Goal: Task Accomplishment & Management: Complete application form

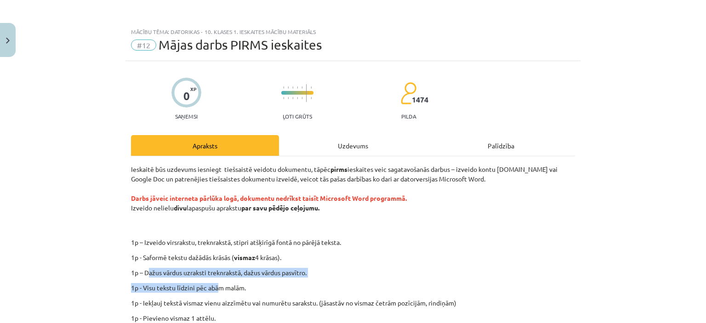
scroll to position [148, 0]
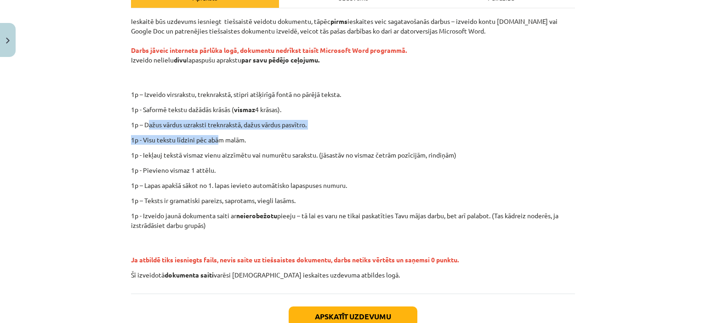
click at [64, 145] on div "Mācību tēma: Datorikas - 10. klases 1. ieskaites mācību materiāls #12 Mājas dar…" at bounding box center [353, 161] width 706 height 323
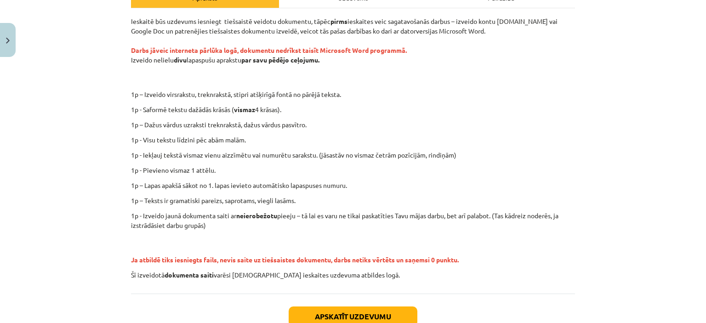
click at [479, 162] on div "Ieskaitē būs uzdevums iesniegt tiešsaistē veidotu dokumentu, tāpēc pirms ieskai…" at bounding box center [353, 148] width 444 height 263
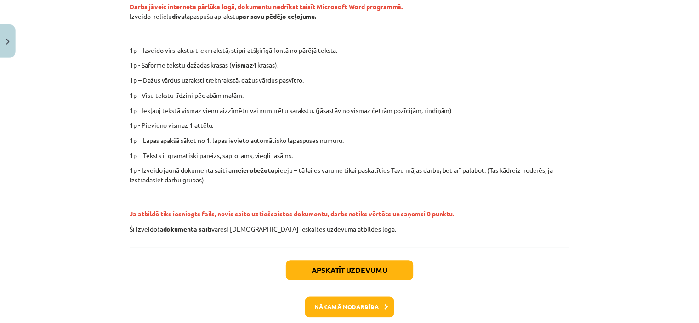
scroll to position [240, 0]
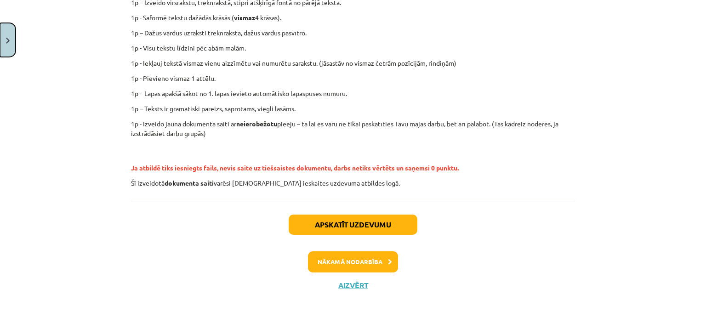
click at [10, 42] on button "Close" at bounding box center [8, 40] width 16 height 34
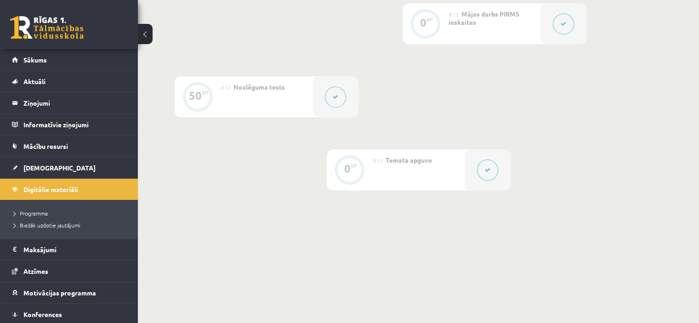
scroll to position [1011, 0]
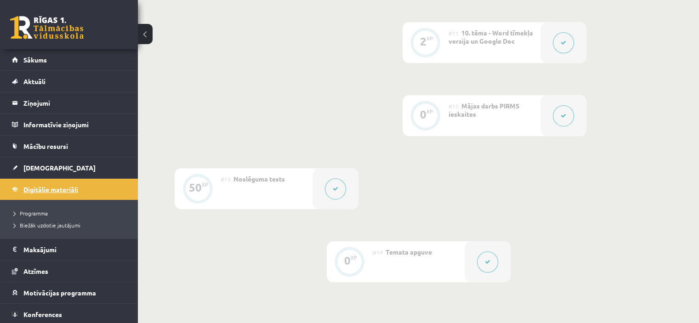
click at [53, 189] on span "Digitālie materiāli" at bounding box center [50, 189] width 55 height 8
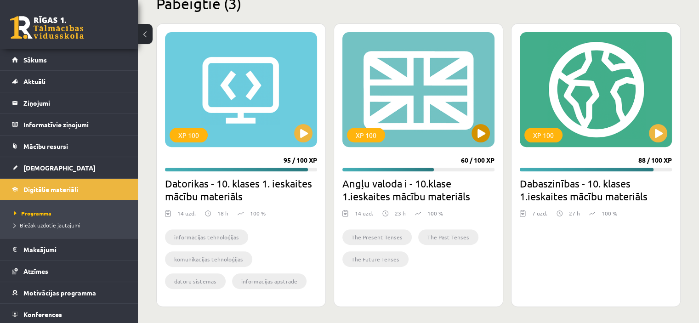
scroll to position [292, 0]
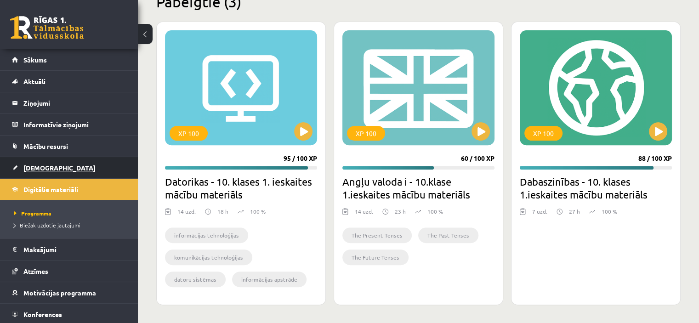
click at [36, 171] on link "[DEMOGRAPHIC_DATA]" at bounding box center [69, 167] width 114 height 21
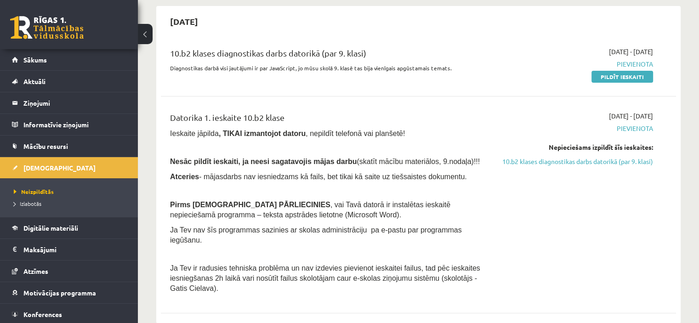
scroll to position [138, 0]
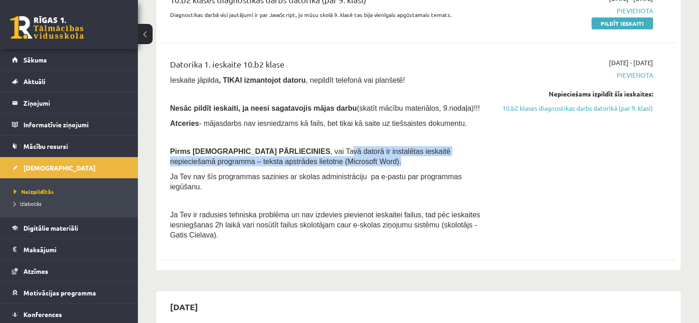
drag, startPoint x: 278, startPoint y: 152, endPoint x: 454, endPoint y: 160, distance: 176.7
click at [454, 160] on p "Pirms ieskaites PĀRLIECINIES , vai Tavā datorā ir instalētas ieskaitē nepiecieš…" at bounding box center [329, 156] width 318 height 20
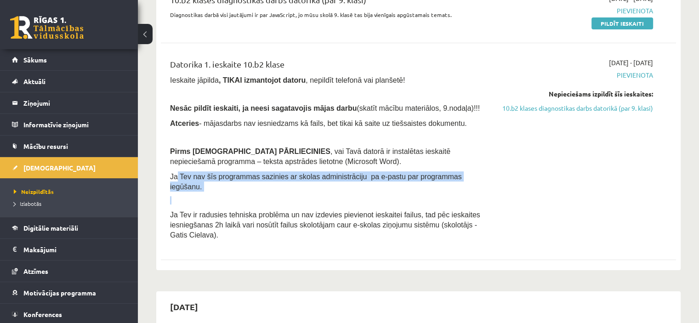
drag, startPoint x: 211, startPoint y: 175, endPoint x: 283, endPoint y: 188, distance: 73.7
click at [284, 188] on div "Datorika 1. ieskaite 10.b2 klase Ieskaite jāpilda , TIKAI izmantojot datoru , n…" at bounding box center [328, 151] width 331 height 187
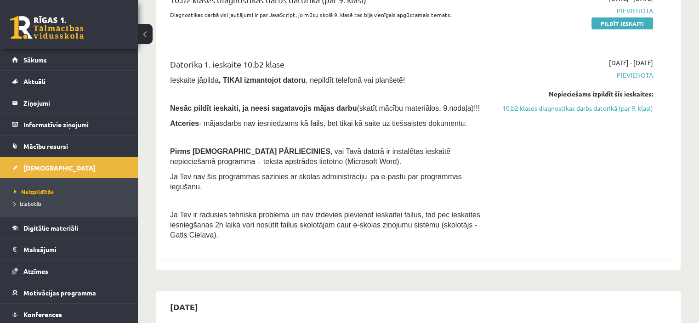
drag, startPoint x: 197, startPoint y: 205, endPoint x: 189, endPoint y: 207, distance: 7.6
click at [195, 211] on span "Ja Tev ir radusies tehniska problēma un nav izdevies pievienot ieskaitei failus…" at bounding box center [325, 225] width 310 height 28
drag, startPoint x: 174, startPoint y: 202, endPoint x: 262, endPoint y: 205, distance: 88.3
click at [263, 211] on span "Ja Tev ir radusies tehniska problēma un nav izdevies pievienot ieskaitei failus…" at bounding box center [325, 225] width 310 height 28
click at [618, 111] on link "10.b2 klases diagnostikas darbs datorikā (par 9. klasi)" at bounding box center [577, 108] width 152 height 10
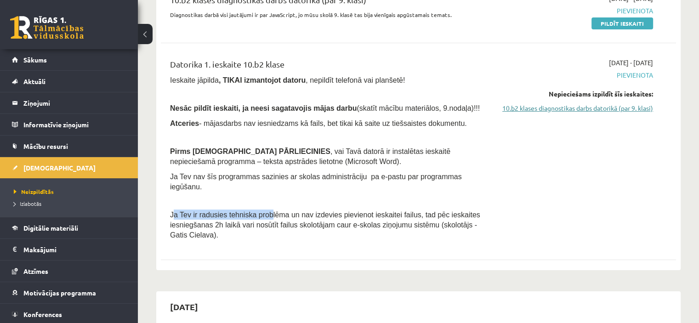
scroll to position [122, 0]
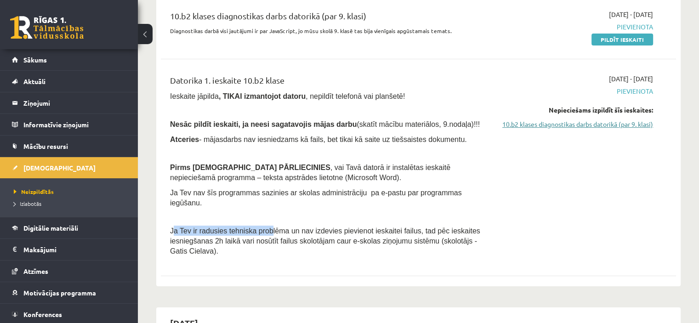
click at [605, 128] on link "10.b2 klases diagnostikas darbs datorikā (par 9. klasi)" at bounding box center [577, 125] width 152 height 10
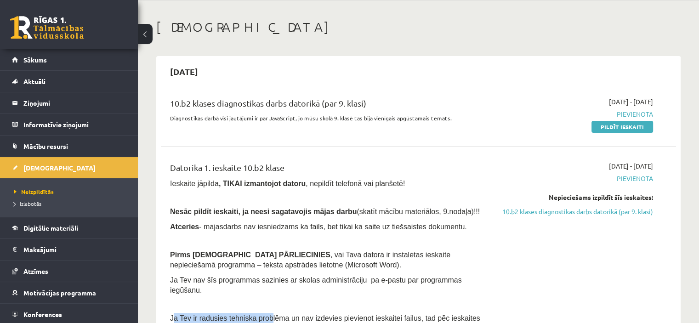
scroll to position [0, 0]
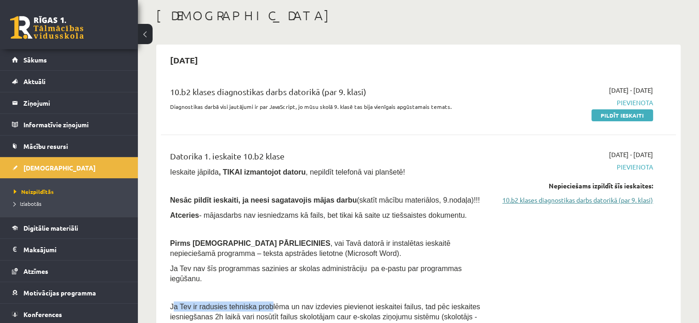
click at [590, 201] on link "10.b2 klases diagnostikas darbs datorikā (par 9. klasi)" at bounding box center [577, 200] width 152 height 10
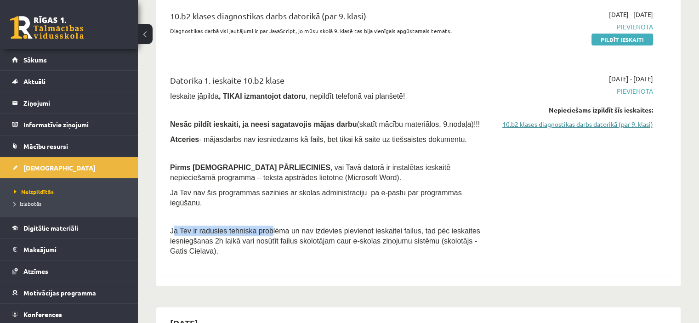
click at [595, 126] on link "10.b2 klases diagnostikas darbs datorikā (par 9. klasi)" at bounding box center [577, 125] width 152 height 10
click at [223, 184] on div "Datorika 1. ieskaite 10.b2 klase Ieskaite jāpilda , TIKAI izmantojot datoru , n…" at bounding box center [328, 167] width 331 height 187
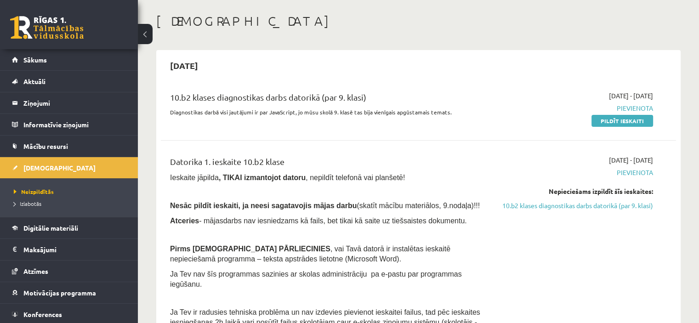
scroll to position [0, 0]
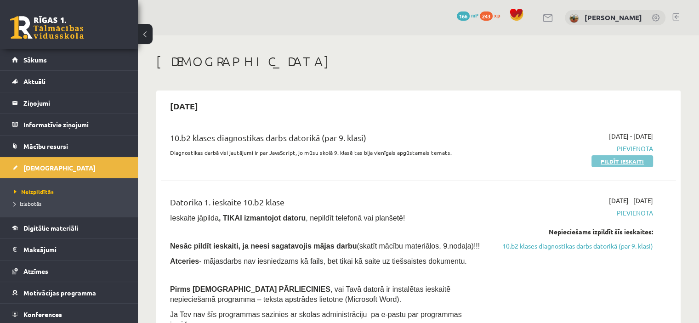
click at [610, 163] on link "Pildīt ieskaiti" at bounding box center [623, 161] width 62 height 12
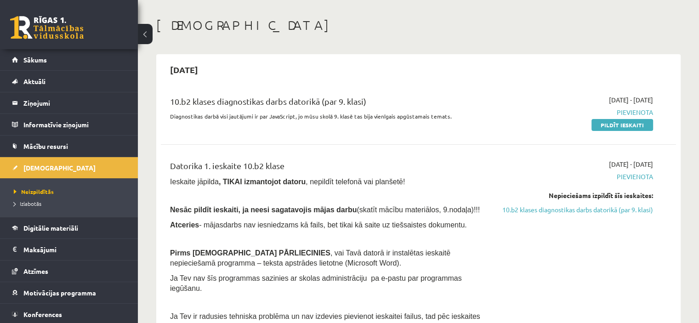
scroll to position [92, 0]
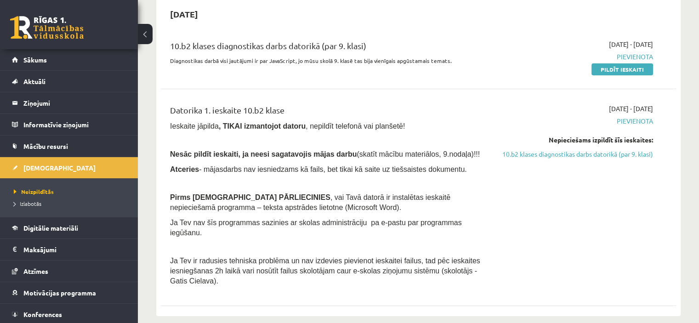
drag, startPoint x: 626, startPoint y: 73, endPoint x: 400, endPoint y: 43, distance: 227.6
click at [625, 73] on link "Pildīt ieskaiti" at bounding box center [623, 69] width 62 height 12
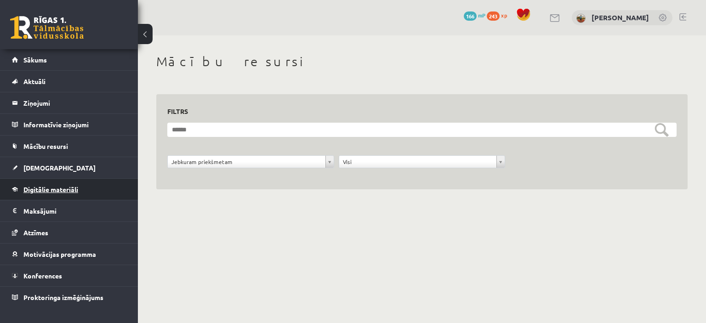
click at [45, 185] on link "Digitālie materiāli" at bounding box center [69, 189] width 114 height 21
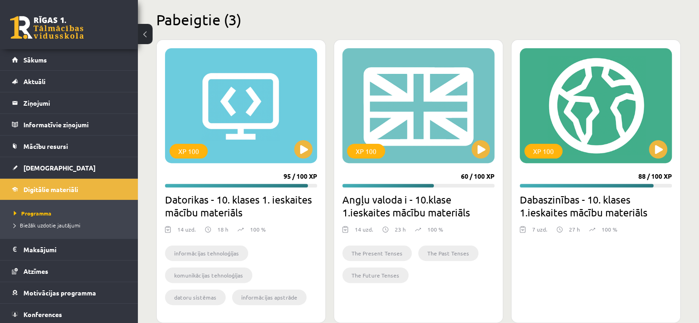
scroll to position [276, 0]
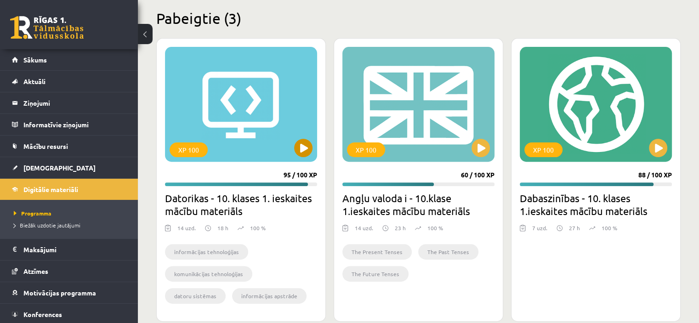
click at [257, 156] on div "XP 100" at bounding box center [241, 104] width 152 height 115
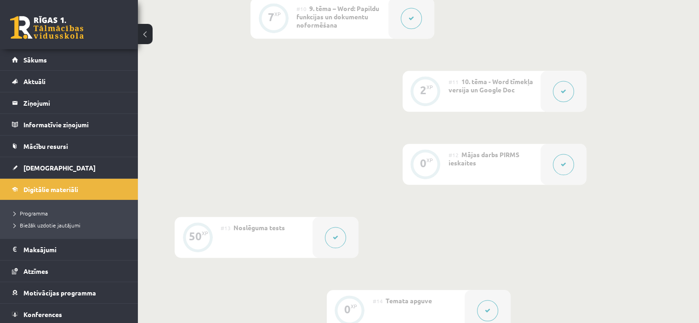
scroll to position [1011, 0]
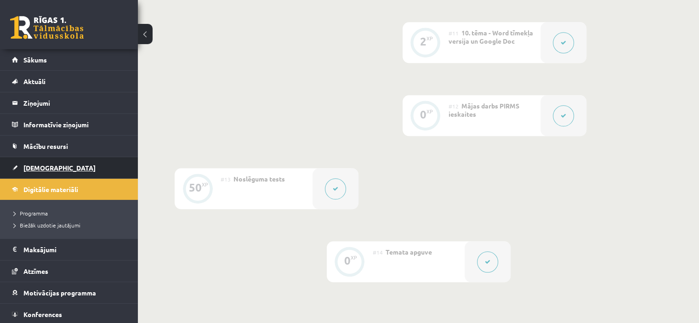
click at [40, 164] on span "[DEMOGRAPHIC_DATA]" at bounding box center [59, 168] width 72 height 8
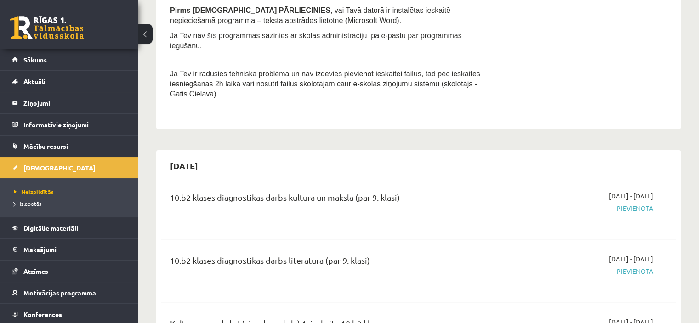
scroll to position [230, 0]
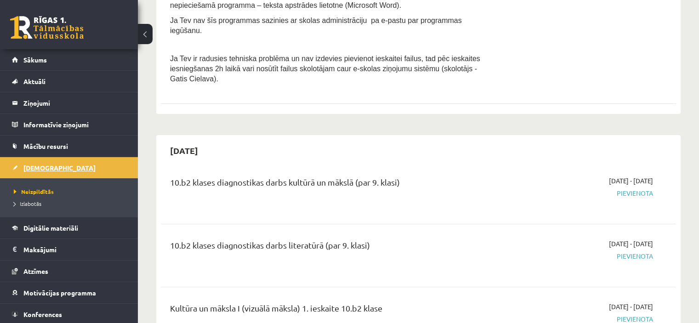
click at [45, 168] on span "[DEMOGRAPHIC_DATA]" at bounding box center [59, 168] width 72 height 8
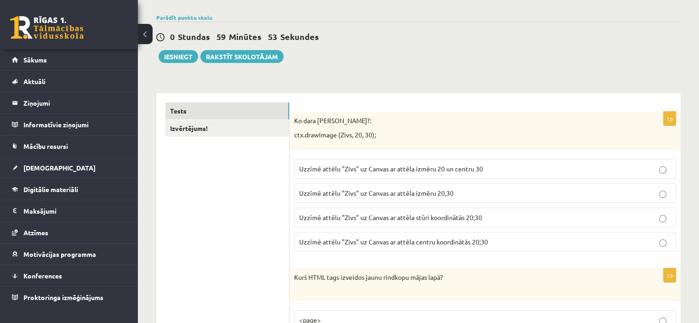
scroll to position [92, 0]
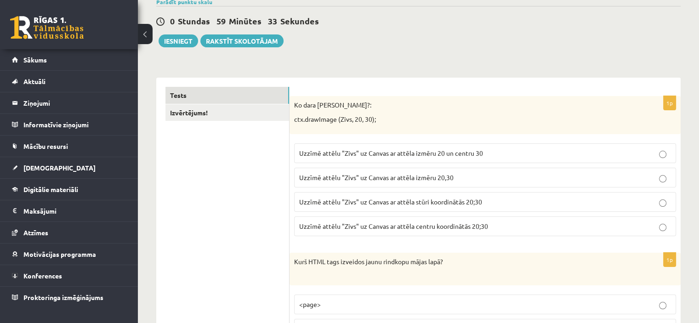
click at [395, 153] on span "Uzzīmē attēlu "Zivs" uz Canvas ar attēla izmēru 20 un centru 30" at bounding box center [391, 153] width 184 height 8
click at [416, 180] on span "Uzzīmē attēlu "Zivs" uz Canvas ar attēla izmēru 20,30" at bounding box center [376, 177] width 154 height 8
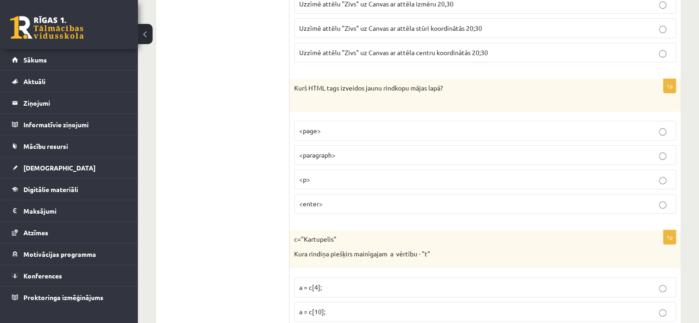
scroll to position [276, 0]
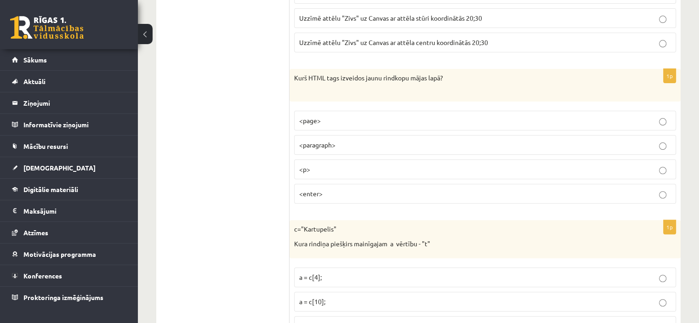
click at [325, 191] on p "<enter>" at bounding box center [485, 194] width 372 height 10
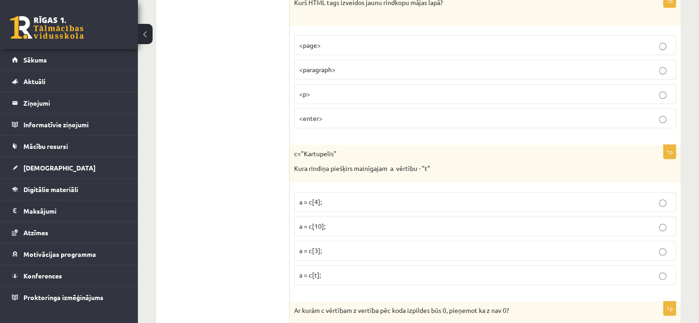
scroll to position [368, 0]
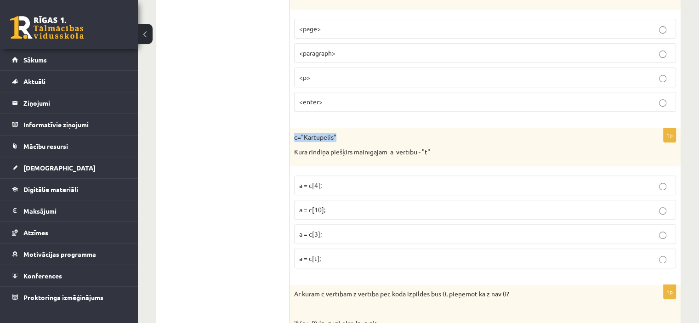
drag, startPoint x: 337, startPoint y: 134, endPoint x: 293, endPoint y: 138, distance: 44.4
click at [293, 138] on div "c="Kartupelis" Kura rindiņa piešķirs mainīgajam a vērtību - "t"" at bounding box center [485, 147] width 391 height 38
copy p "c="Kartupelis""
click at [371, 144] on div "c="Kartupelis" Kura rindiņa piešķirs mainīgajam a vērtību - "t"" at bounding box center [485, 147] width 391 height 38
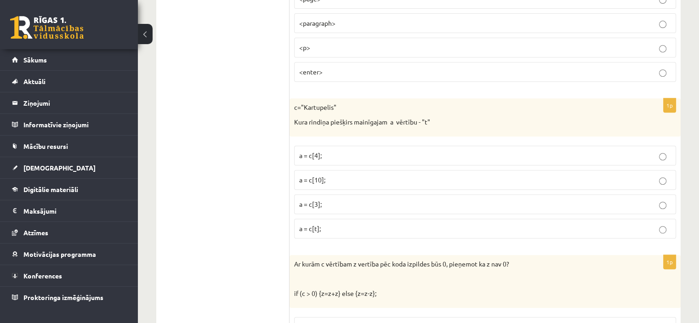
scroll to position [414, 0]
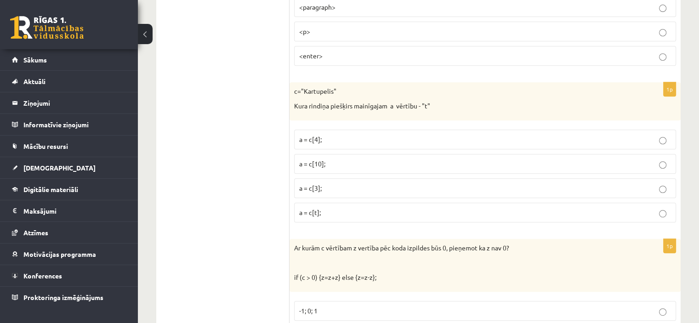
click at [338, 188] on p "a = c[3];" at bounding box center [485, 188] width 372 height 10
click at [324, 208] on p "a = c[t];" at bounding box center [485, 213] width 372 height 10
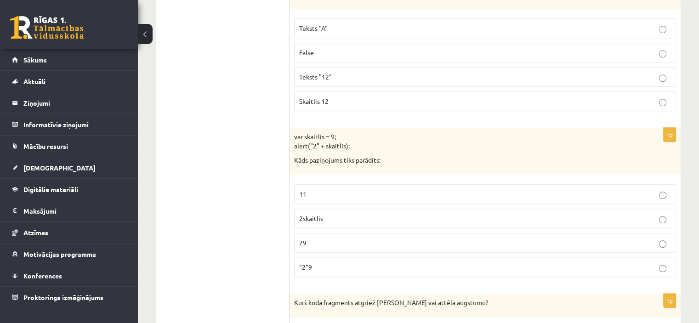
scroll to position [0, 0]
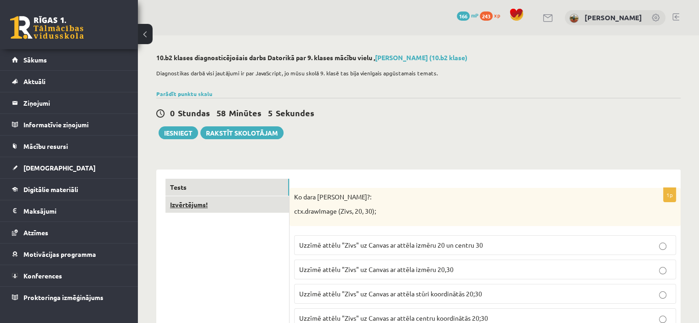
click at [224, 208] on link "Izvērtējums!" at bounding box center [227, 204] width 124 height 17
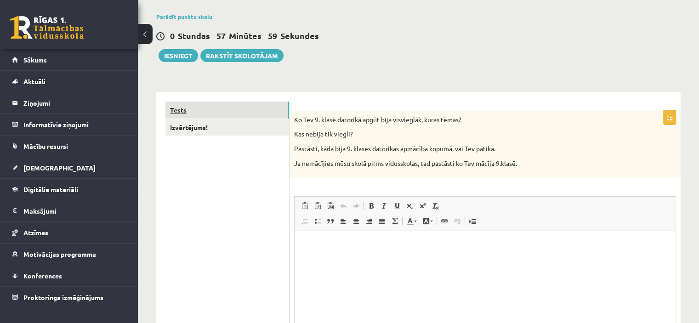
click at [209, 106] on link "Tests" at bounding box center [227, 110] width 124 height 17
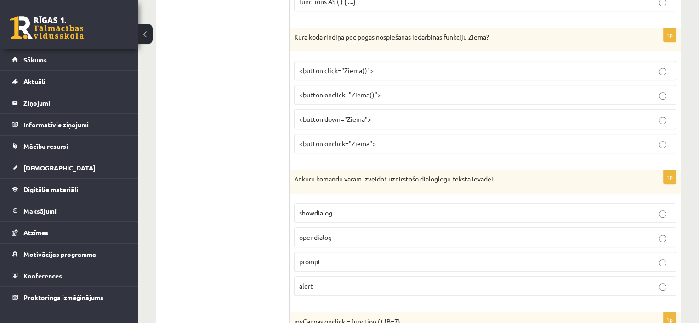
scroll to position [4054, 0]
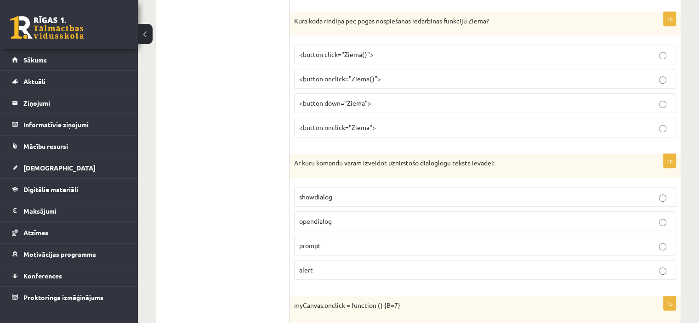
drag, startPoint x: 351, startPoint y: 174, endPoint x: 372, endPoint y: 173, distance: 21.2
click at [353, 192] on p "showdialog" at bounding box center [485, 197] width 372 height 10
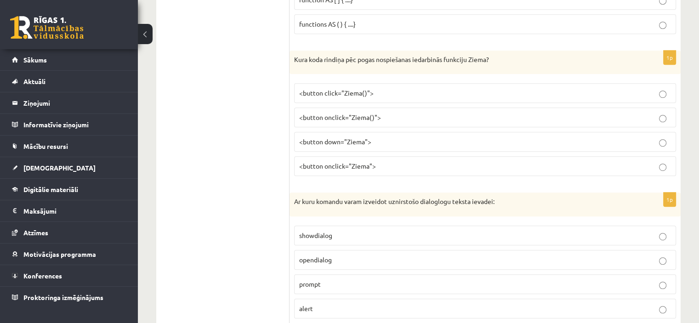
scroll to position [3962, 0]
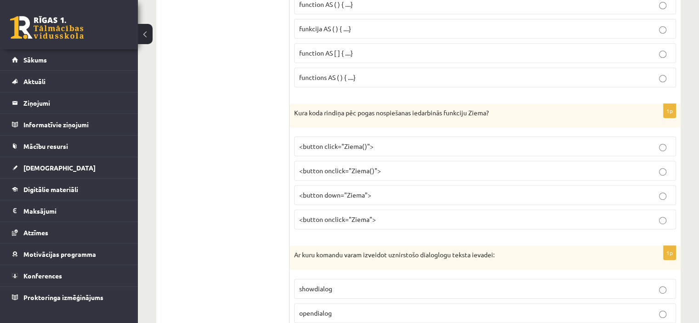
click at [399, 166] on p "<button onclick="Ziema()">" at bounding box center [485, 171] width 372 height 10
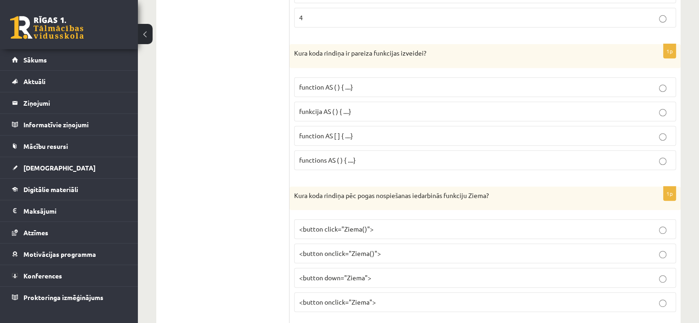
scroll to position [3824, 0]
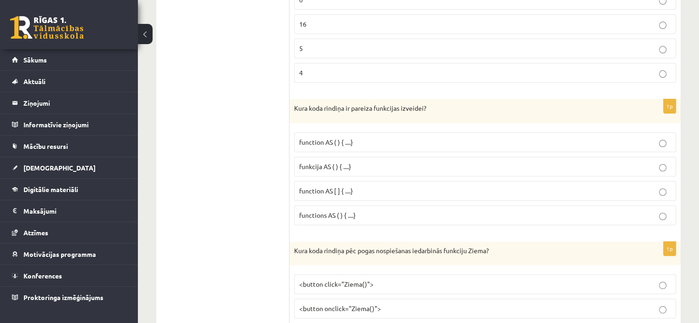
click at [332, 186] on p "function AS [ ] { ....}" at bounding box center [485, 191] width 372 height 10
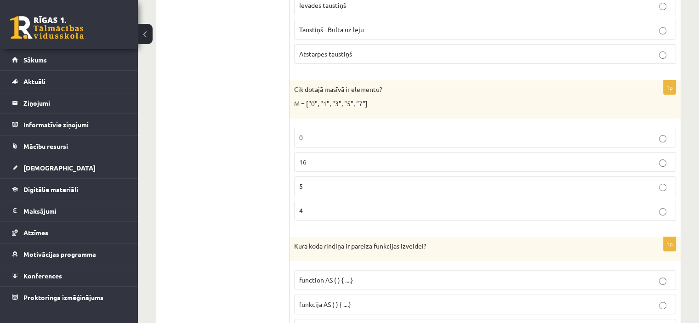
drag, startPoint x: 320, startPoint y: 147, endPoint x: 325, endPoint y: 146, distance: 5.5
click at [320, 157] on p "16" at bounding box center [485, 162] width 372 height 10
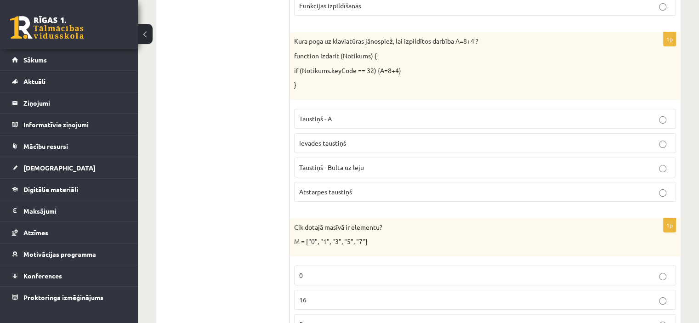
scroll to position [3502, 0]
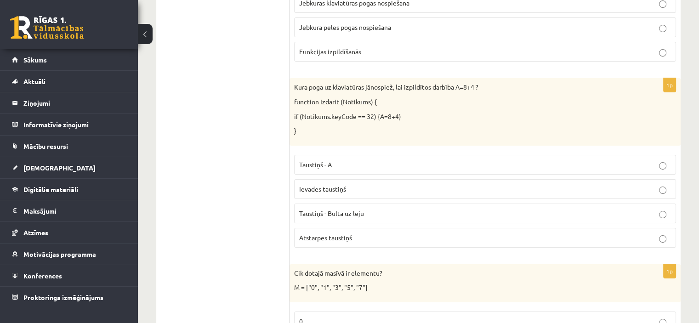
click at [349, 184] on p "Ievades taustiņš" at bounding box center [485, 189] width 372 height 10
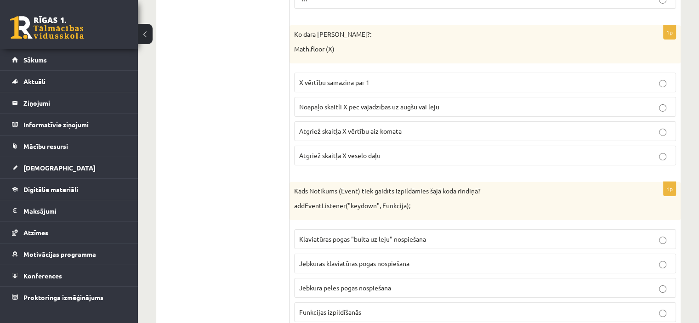
scroll to position [3181, 0]
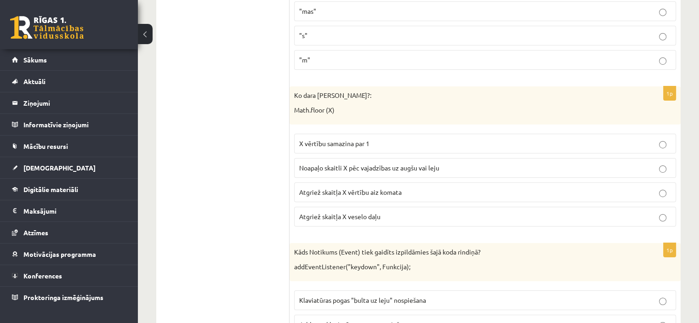
click at [373, 188] on span "Atgriež skaitļa X vērtību aiz komata" at bounding box center [350, 192] width 102 height 8
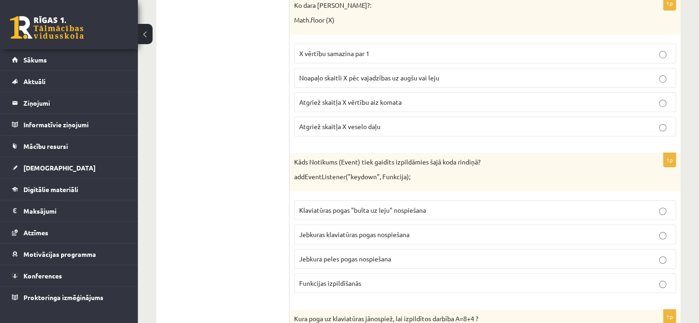
scroll to position [3273, 0]
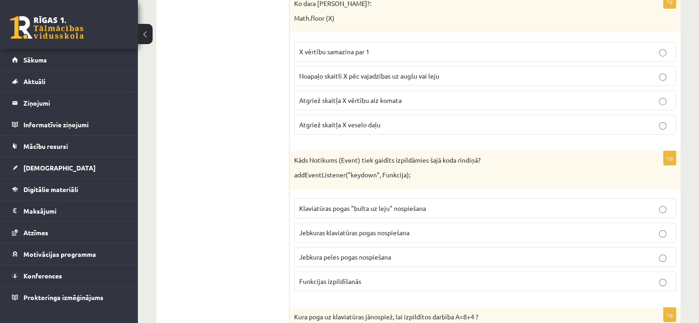
click at [353, 228] on span "Jebkuras klaviatūras pogas nospiešana" at bounding box center [354, 232] width 110 height 8
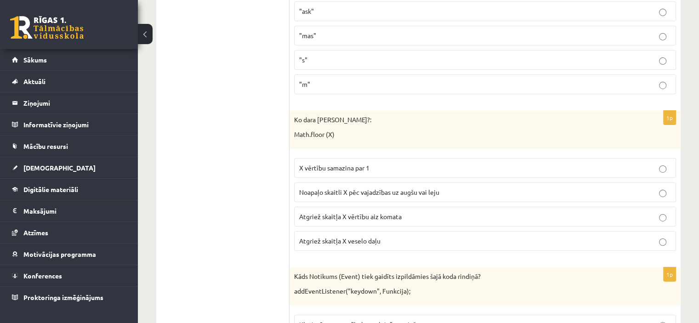
scroll to position [3227, 0]
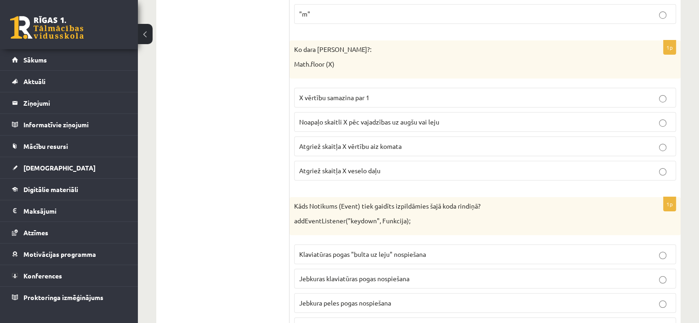
click at [357, 274] on p "Jebkuras klaviatūras pogas nospiešana" at bounding box center [485, 279] width 372 height 10
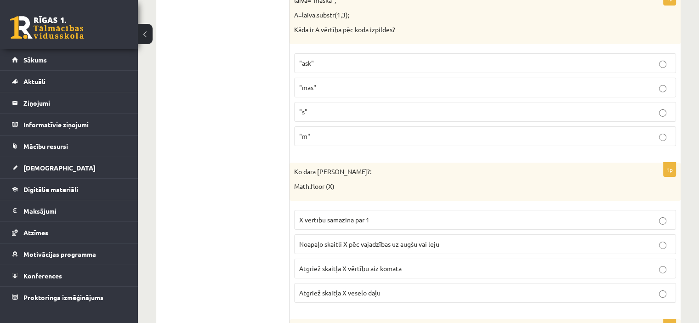
scroll to position [2997, 0]
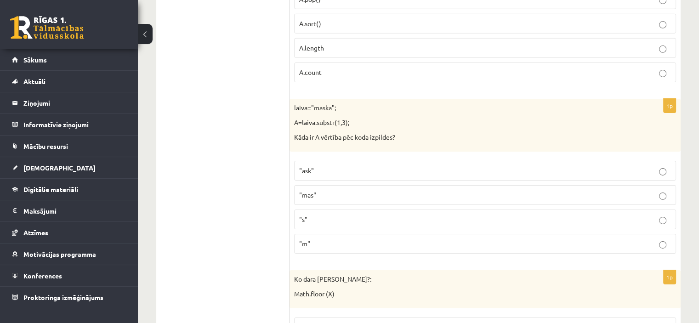
click at [332, 166] on p ""ask"" at bounding box center [485, 171] width 372 height 10
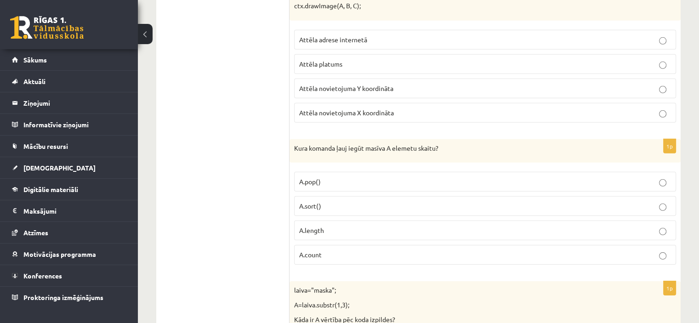
scroll to position [2859, 0]
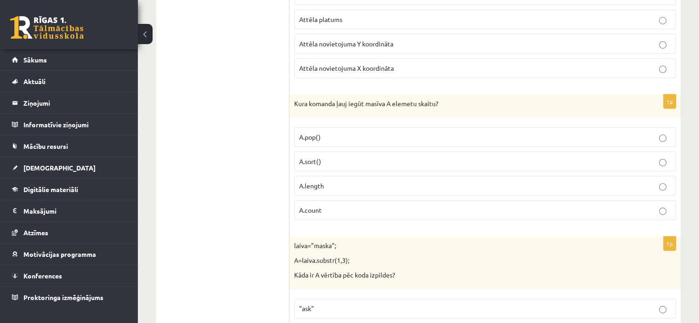
click at [333, 205] on p "A.count" at bounding box center [485, 210] width 372 height 10
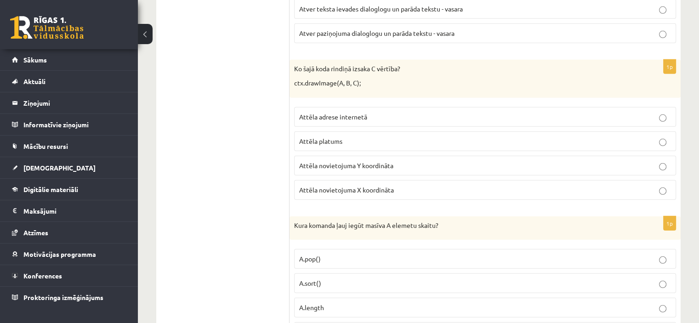
scroll to position [2721, 0]
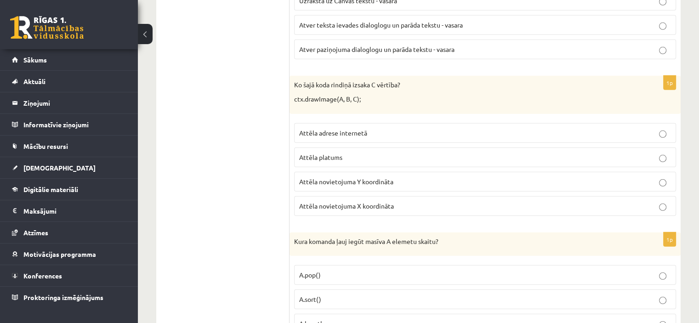
click at [347, 129] on span "Attēla adrese internetā" at bounding box center [333, 133] width 68 height 8
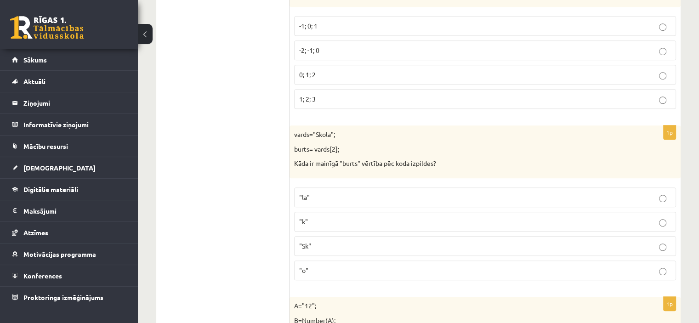
scroll to position [745, 0]
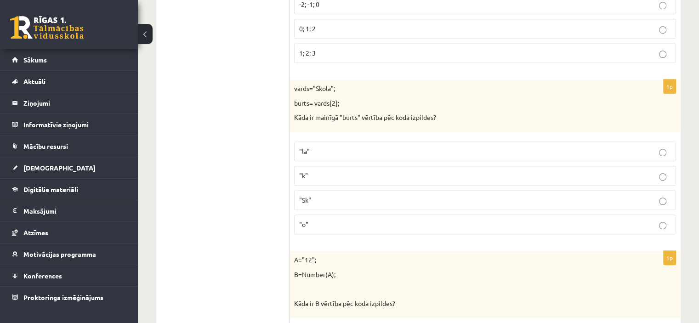
click at [387, 166] on label ""k"" at bounding box center [485, 176] width 382 height 20
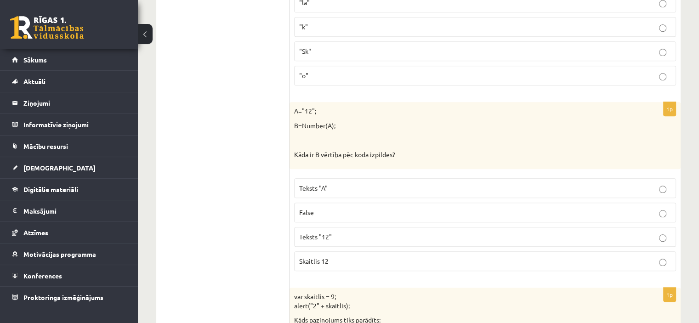
scroll to position [928, 0]
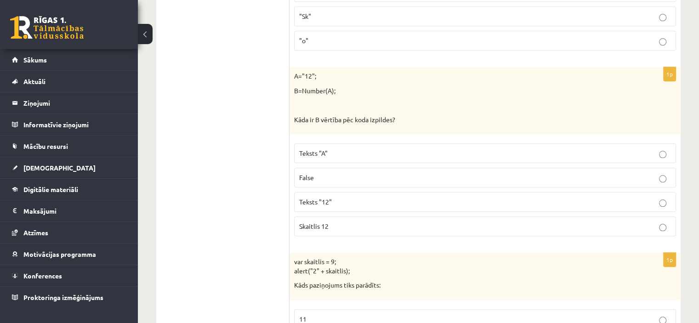
click at [335, 180] on label "False" at bounding box center [485, 178] width 382 height 20
click at [342, 148] on p "Teksts "A"" at bounding box center [485, 153] width 372 height 10
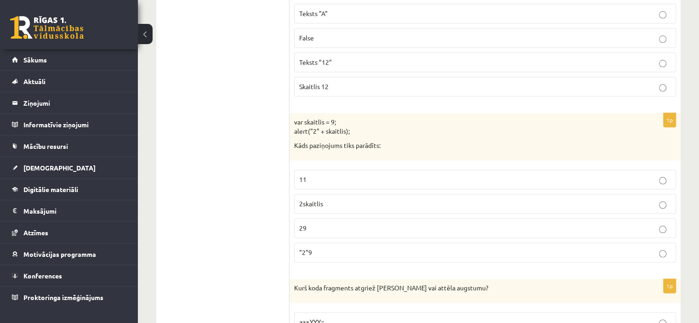
scroll to position [1112, 0]
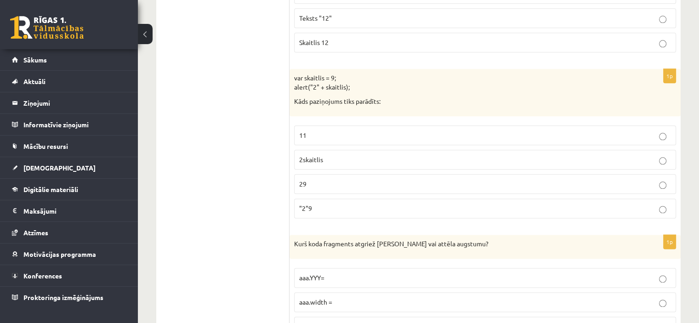
click at [342, 155] on p "2skaitlis" at bounding box center [485, 160] width 372 height 10
click at [332, 174] on label "29" at bounding box center [485, 184] width 382 height 20
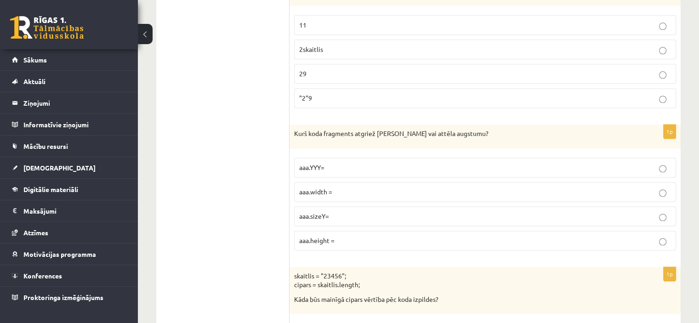
scroll to position [1250, 0]
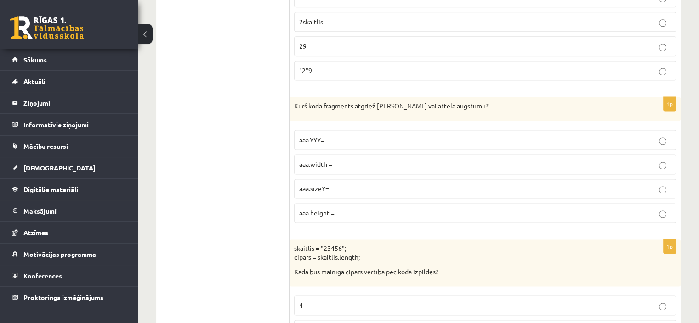
click at [353, 208] on p "aaa.height =" at bounding box center [485, 213] width 372 height 10
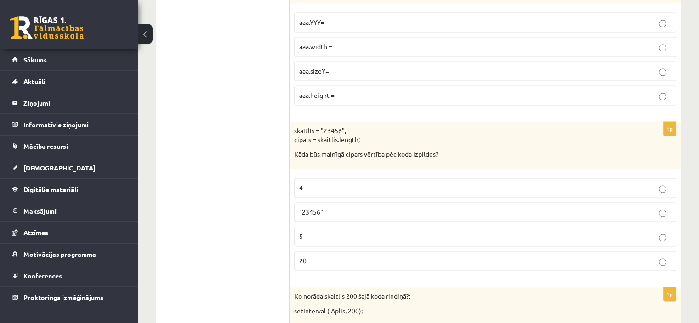
scroll to position [1388, 0]
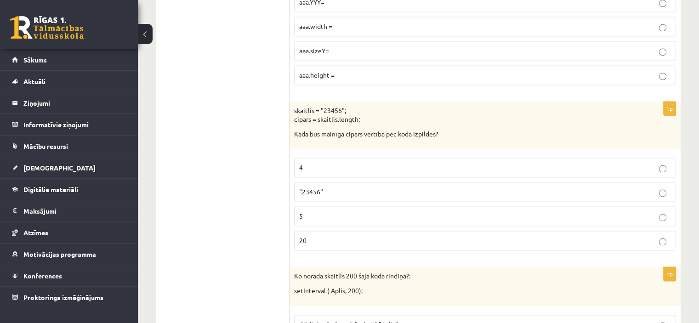
click at [366, 187] on p ""23456"" at bounding box center [485, 192] width 372 height 10
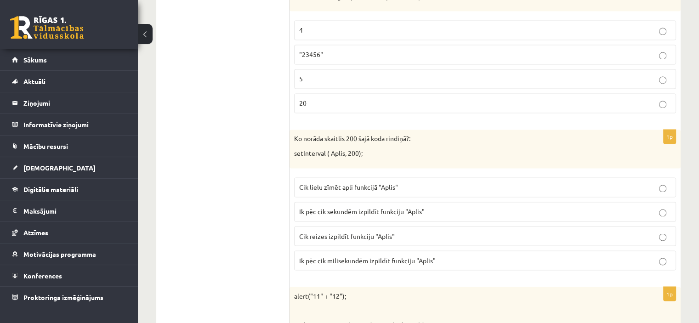
scroll to position [1526, 0]
drag, startPoint x: 360, startPoint y: 145, endPoint x: 292, endPoint y: 143, distance: 68.1
click at [292, 143] on div "Ko norāda skaitlis 200 šajā koda rindiņā?: setInterval ( Aplis, 200);" at bounding box center [485, 148] width 391 height 38
copy p "setInterval ( Aplis, 200)"
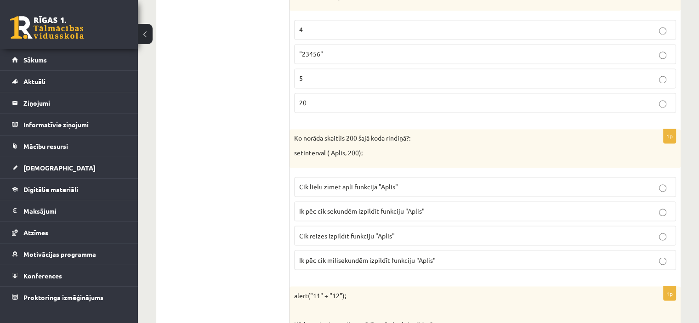
click at [359, 207] on span "Ik pēc cik sekundēm izpildīt funkciju "Aplis"" at bounding box center [361, 211] width 125 height 8
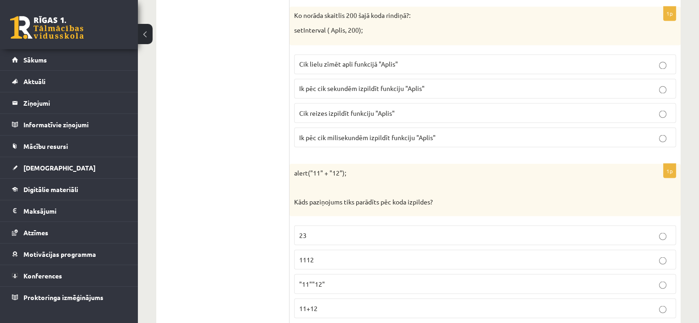
scroll to position [1664, 0]
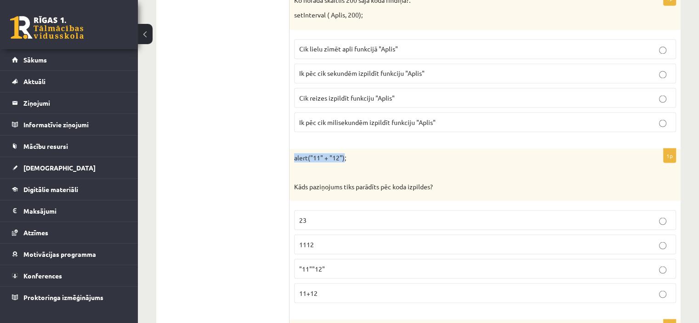
drag, startPoint x: 343, startPoint y: 148, endPoint x: 292, endPoint y: 150, distance: 51.1
click at [292, 150] on div "alert("11" + "12"); Kāds paziņojums tiks parādīts pēc koda izpildes?" at bounding box center [485, 174] width 391 height 53
copy p "alert("11" + "12")"
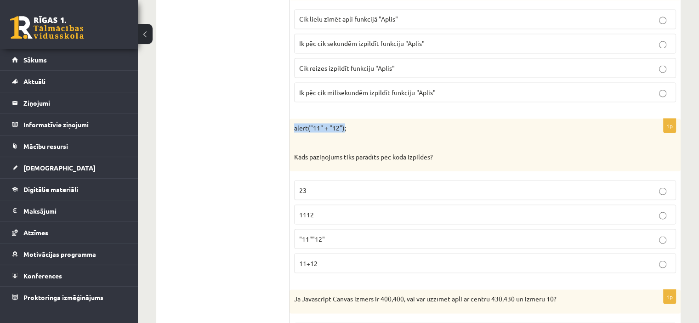
scroll to position [1710, 0]
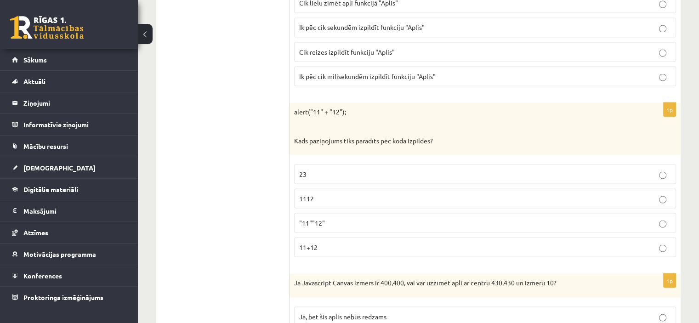
click at [466, 136] on p "Kāds paziņojums tiks parādīts pēc koda izpildes?" at bounding box center [462, 140] width 336 height 9
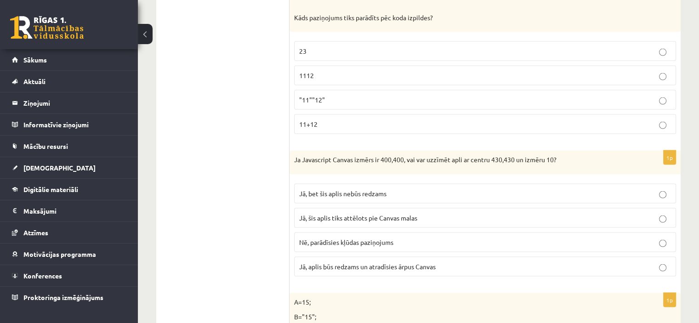
scroll to position [1848, 0]
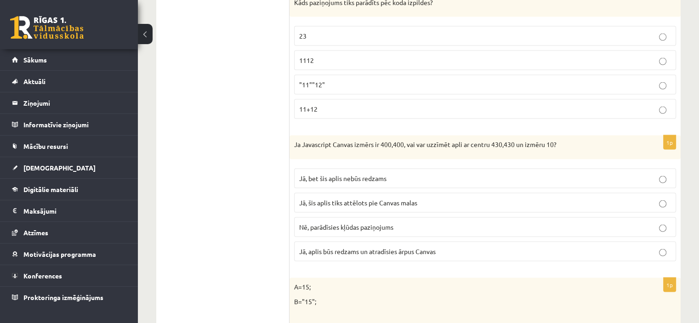
click at [360, 247] on span "Jā, aplis būs redzams un atradīsies ārpus Canvas" at bounding box center [367, 251] width 137 height 8
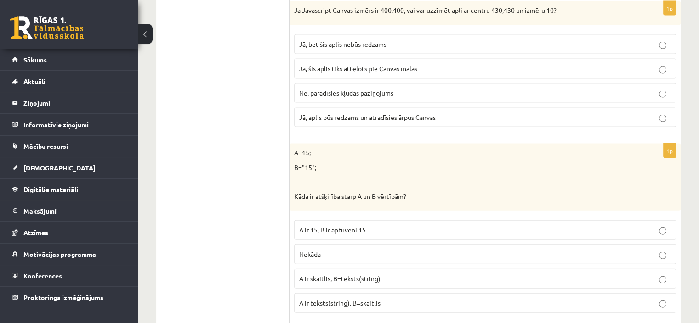
scroll to position [1986, 0]
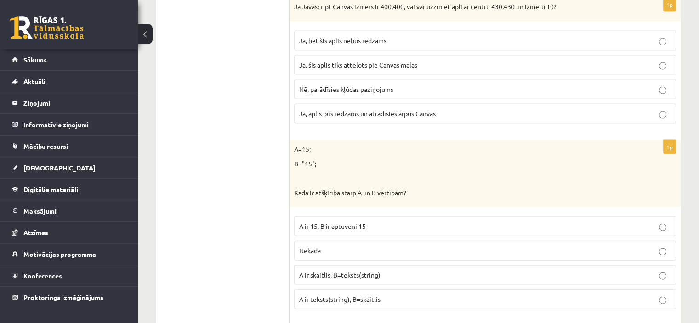
click at [342, 271] on span "A ir skaitlis, B=teksts(string)" at bounding box center [339, 275] width 81 height 8
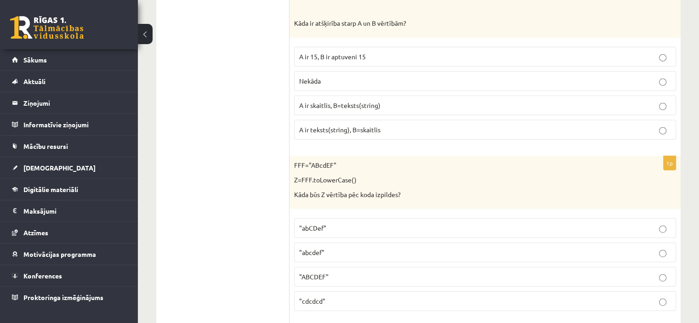
scroll to position [2169, 0]
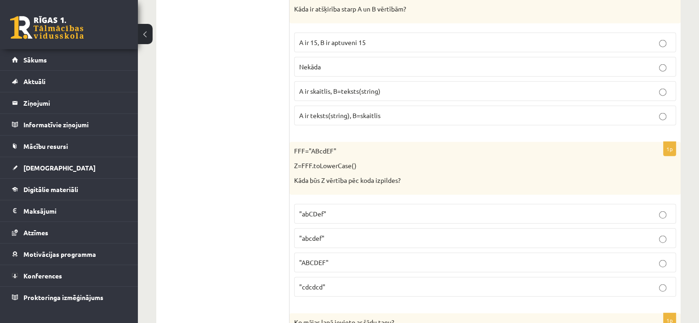
click at [363, 258] on p ""ABCDEF"" at bounding box center [485, 263] width 372 height 10
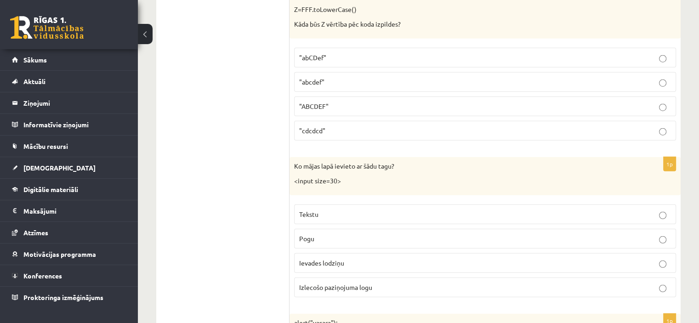
scroll to position [2353, 0]
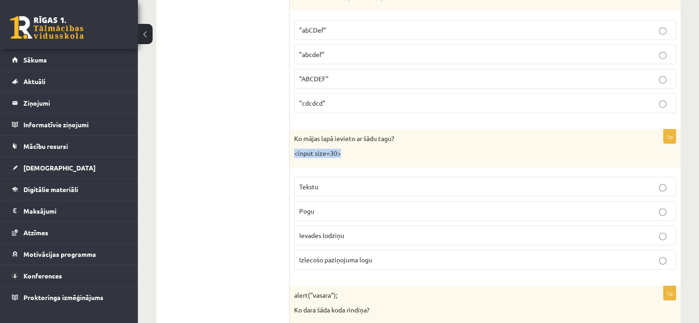
drag, startPoint x: 316, startPoint y: 144, endPoint x: 294, endPoint y: 147, distance: 22.2
click at [294, 149] on p "<input size=30>" at bounding box center [462, 153] width 336 height 9
copy p "<input size=30>"
click at [152, 132] on div "10.b2 klases diagnosticējošais darbs Datorikā par 9. klases mācību vielu , [PER…" at bounding box center [418, 162] width 561 height 4961
click at [357, 231] on p "Ievades lodziņu" at bounding box center [485, 236] width 372 height 10
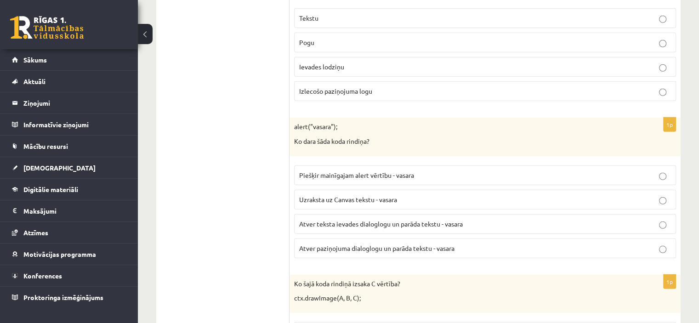
scroll to position [2537, 0]
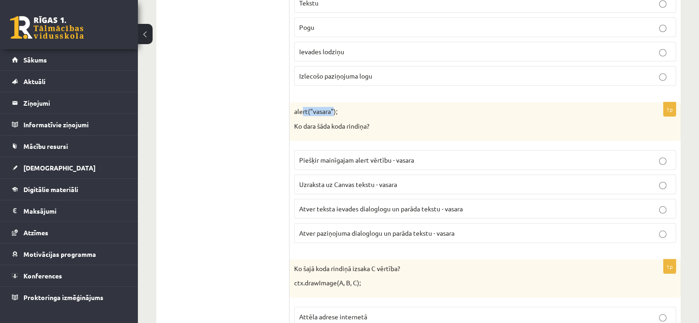
drag, startPoint x: 334, startPoint y: 97, endPoint x: 302, endPoint y: 99, distance: 31.3
click at [302, 107] on p "alert("vasara");" at bounding box center [462, 111] width 336 height 9
drag, startPoint x: 296, startPoint y: 101, endPoint x: 313, endPoint y: 101, distance: 17.0
click at [313, 107] on p "alert("vasara");" at bounding box center [462, 111] width 336 height 9
drag, startPoint x: 336, startPoint y: 99, endPoint x: 290, endPoint y: 100, distance: 45.5
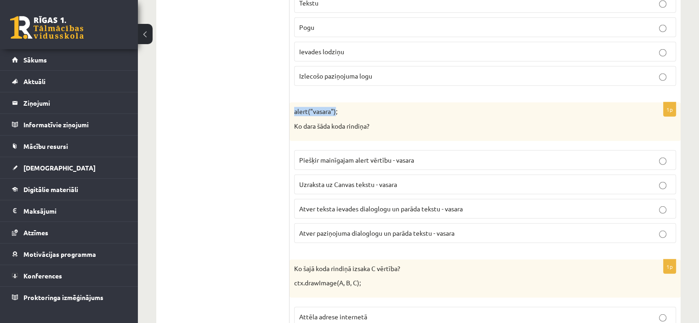
click at [290, 102] on div "alert("vasara"); Ko dara šāda koda rindiņa?" at bounding box center [485, 121] width 391 height 38
copy p "alert("vasara")"
click at [379, 205] on span "Atver teksta ievades dialoglogu un parāda tekstu - vasara" at bounding box center [381, 209] width 164 height 8
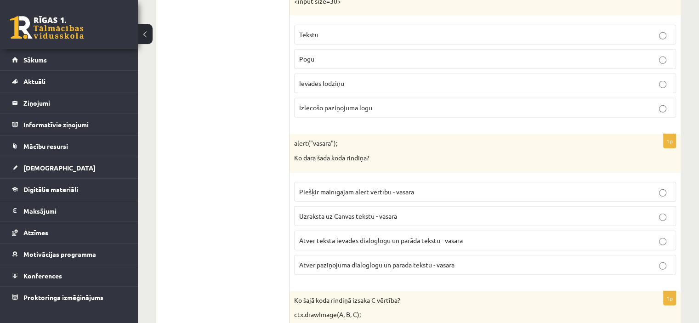
scroll to position [2491, 0]
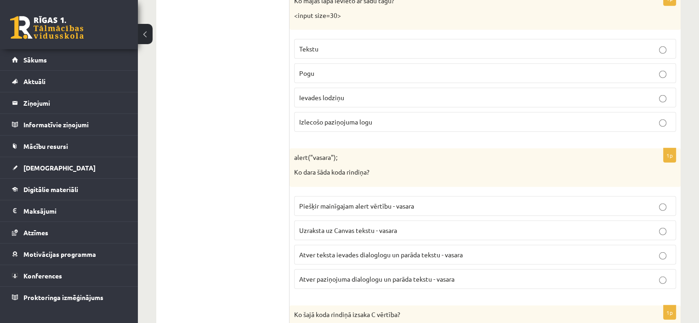
click at [375, 202] on span "Piešķir mainīgajam alert vērtību - vasara" at bounding box center [356, 206] width 115 height 8
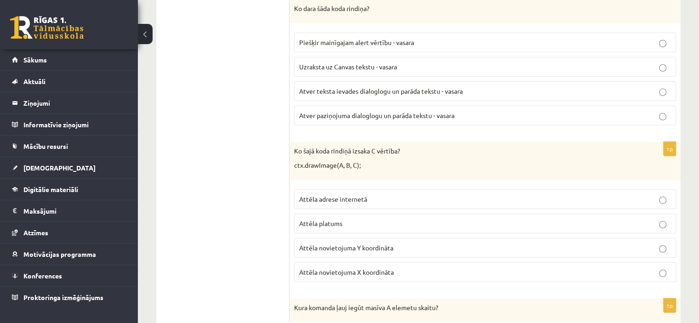
scroll to position [2675, 0]
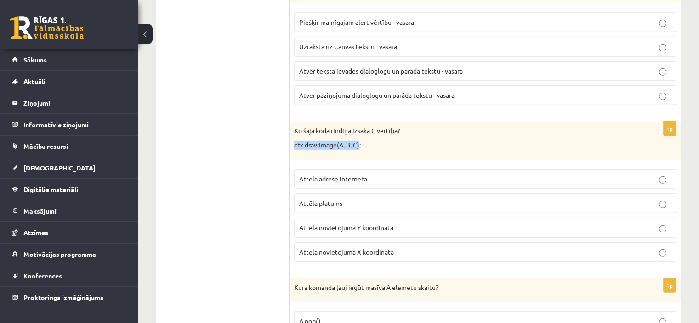
drag, startPoint x: 359, startPoint y: 131, endPoint x: 291, endPoint y: 135, distance: 68.2
click at [291, 135] on div "Ko šajā koda rindiņā izsaka C vērtība? ctx.drawImage(A, B, C);" at bounding box center [485, 141] width 391 height 38
copy p "ctx.drawImage(A, B, C)"
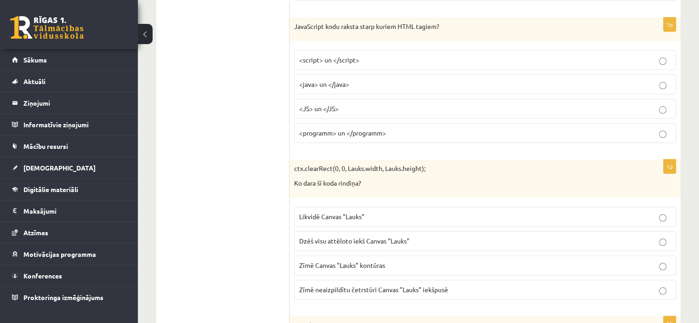
scroll to position [4550, 0]
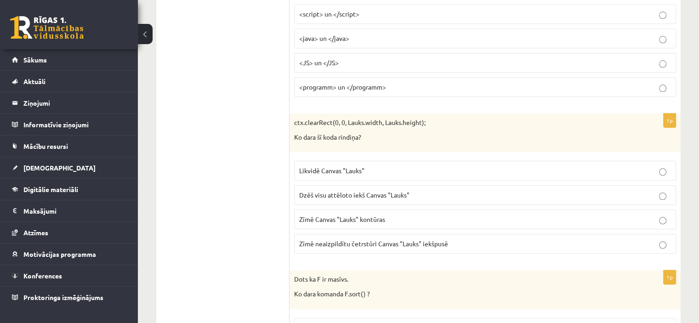
click at [379, 185] on label "Dzēš visu attēloto iekš Canvas "Lauks"" at bounding box center [485, 195] width 382 height 20
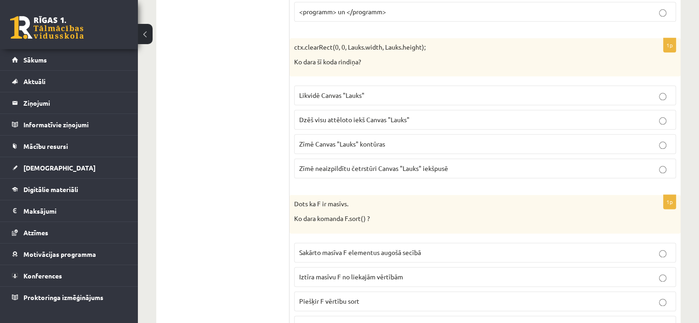
scroll to position [4642, 0]
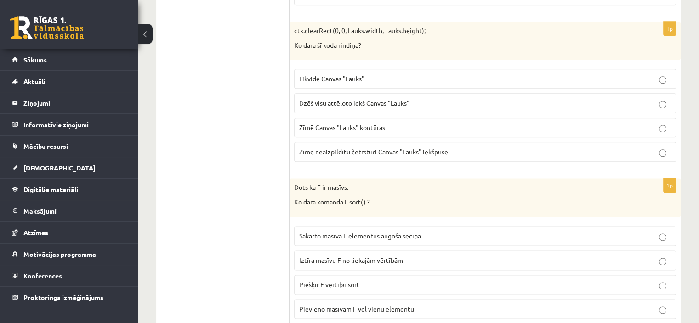
click at [391, 232] on span "Sakārto masīva F elementus augošā secībā" at bounding box center [360, 236] width 122 height 8
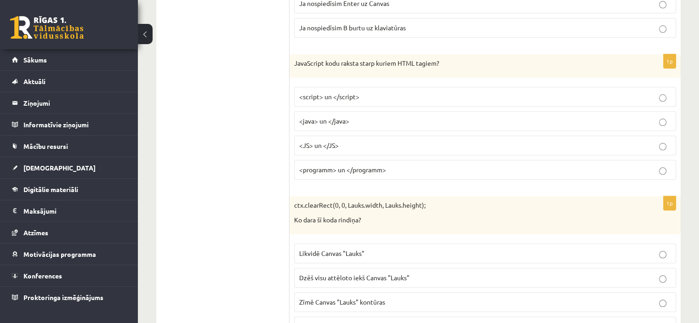
scroll to position [4422, 0]
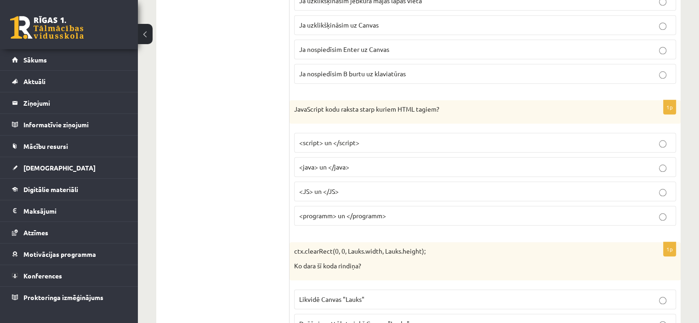
click at [399, 138] on p "<script> un </script>" at bounding box center [485, 143] width 372 height 10
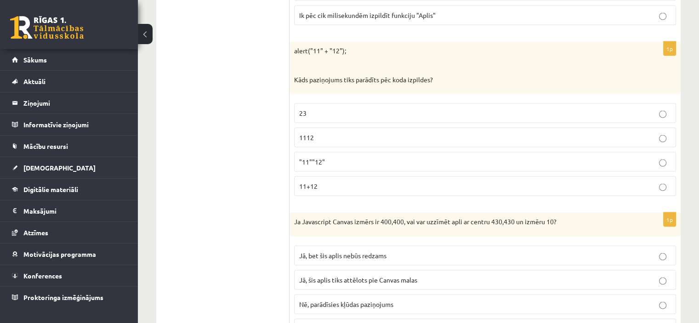
scroll to position [1756, 0]
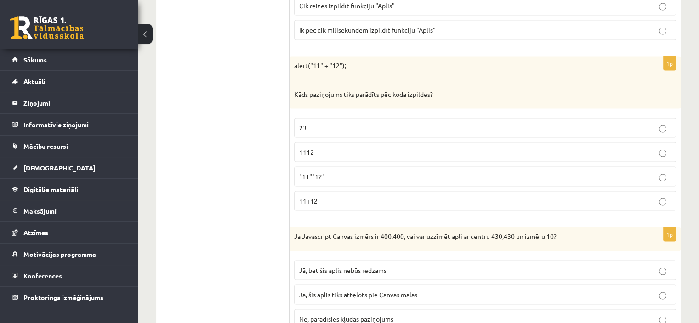
click at [376, 191] on label "11+12" at bounding box center [485, 201] width 382 height 20
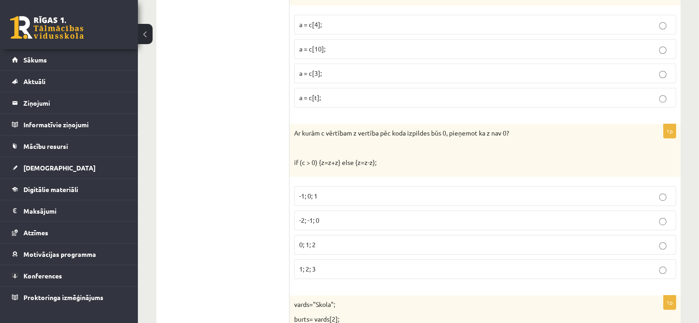
scroll to position [515, 0]
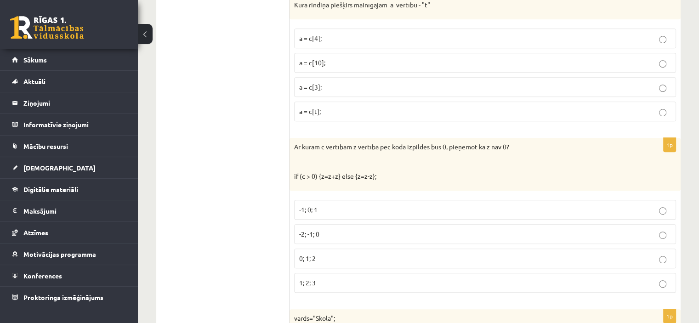
click at [383, 278] on p "1; 2; 3" at bounding box center [485, 283] width 372 height 10
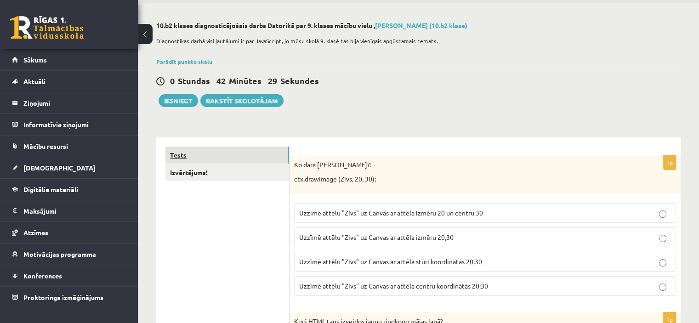
scroll to position [46, 0]
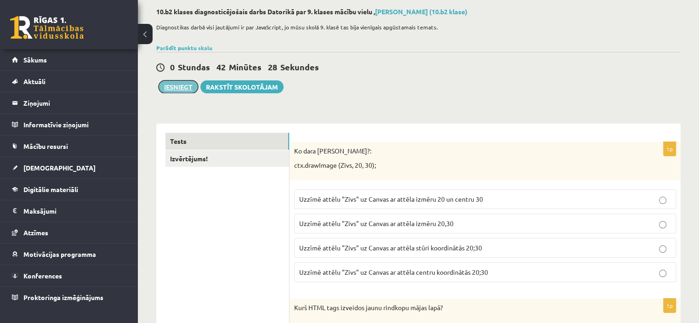
click at [184, 88] on button "Iesniegt" at bounding box center [179, 86] width 40 height 13
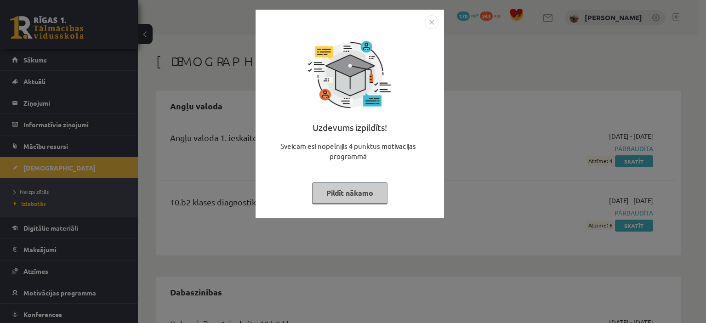
click at [435, 22] on img "Close" at bounding box center [432, 22] width 14 height 14
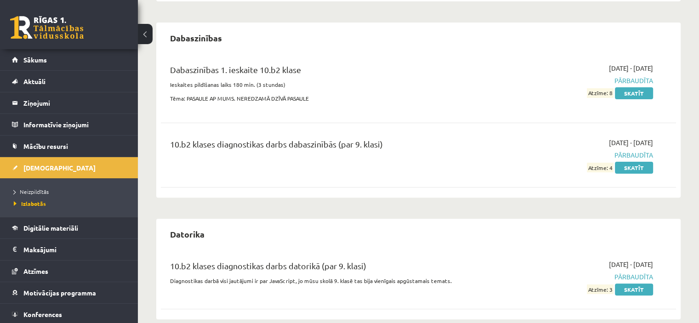
scroll to position [268, 0]
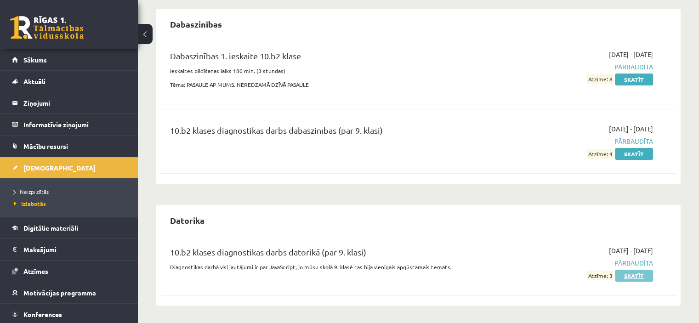
click at [637, 274] on link "Skatīt" at bounding box center [634, 276] width 38 height 12
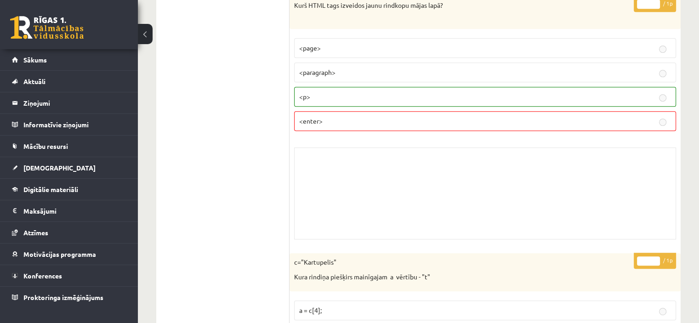
scroll to position [368, 0]
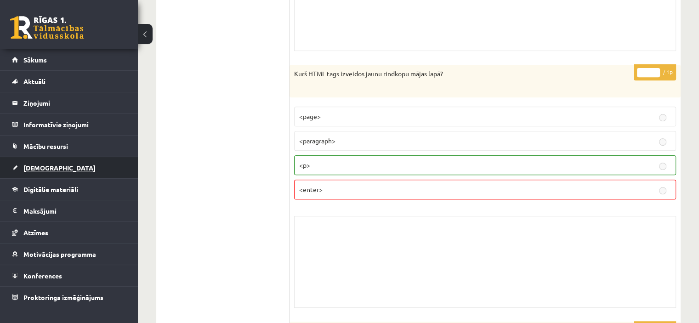
click at [50, 165] on span "[DEMOGRAPHIC_DATA]" at bounding box center [59, 168] width 72 height 8
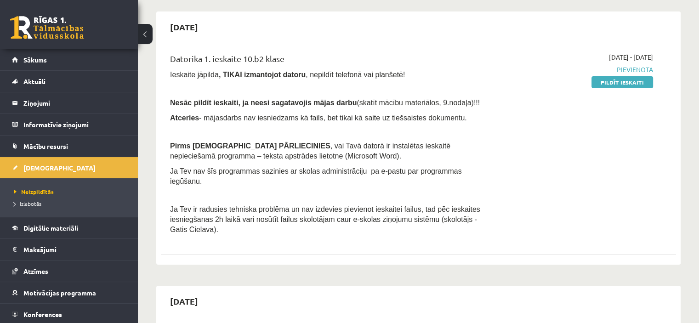
scroll to position [46, 0]
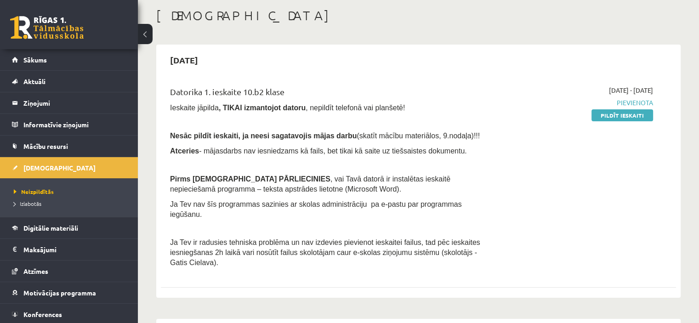
click at [29, 198] on li "Izlabotās" at bounding box center [71, 204] width 115 height 12
click at [29, 203] on span "Izlabotās" at bounding box center [30, 203] width 32 height 7
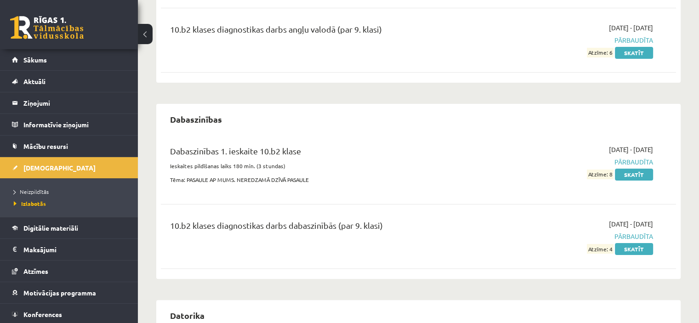
scroll to position [184, 0]
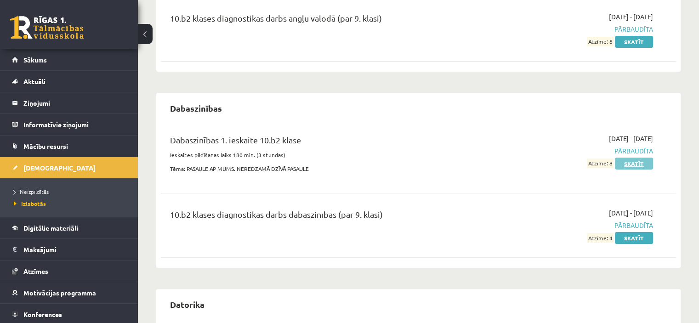
click at [638, 163] on link "Skatīt" at bounding box center [634, 164] width 38 height 12
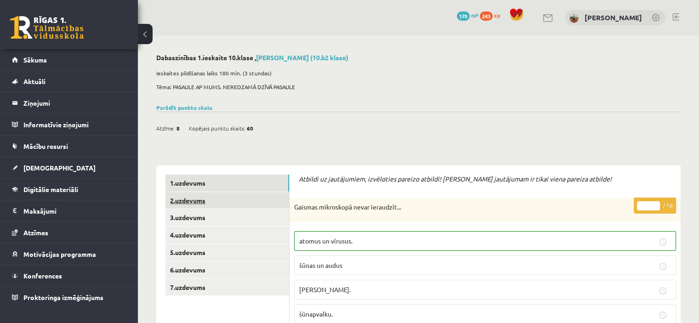
click at [188, 198] on link "2.uzdevums" at bounding box center [227, 200] width 124 height 17
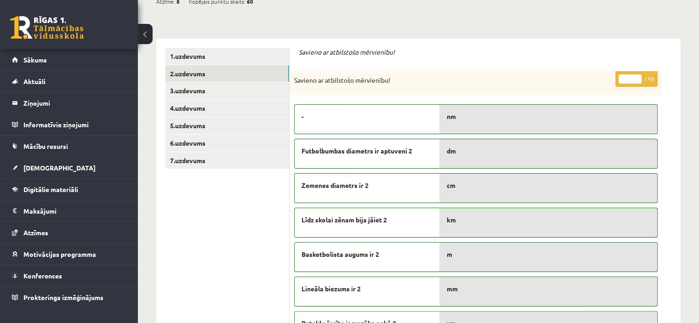
scroll to position [138, 0]
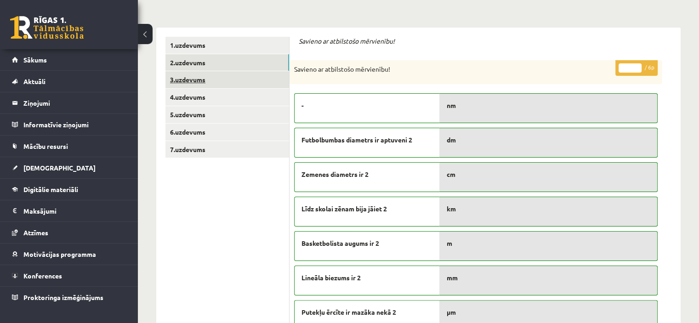
click at [182, 78] on link "3.uzdevums" at bounding box center [227, 79] width 124 height 17
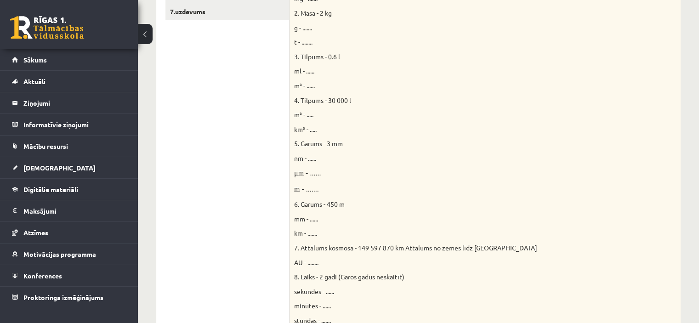
scroll to position [46, 0]
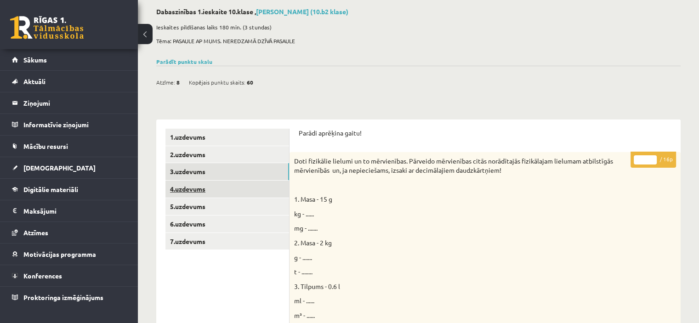
click at [185, 191] on link "4.uzdevums" at bounding box center [227, 189] width 124 height 17
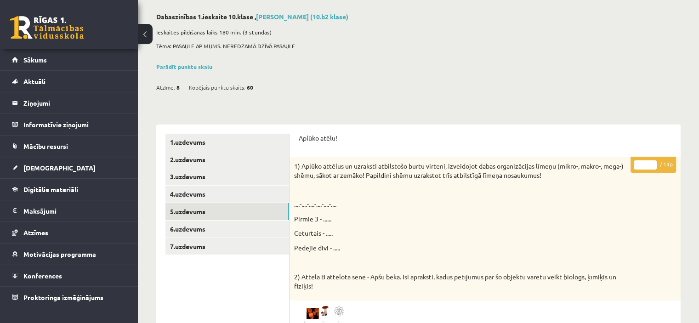
scroll to position [0, 0]
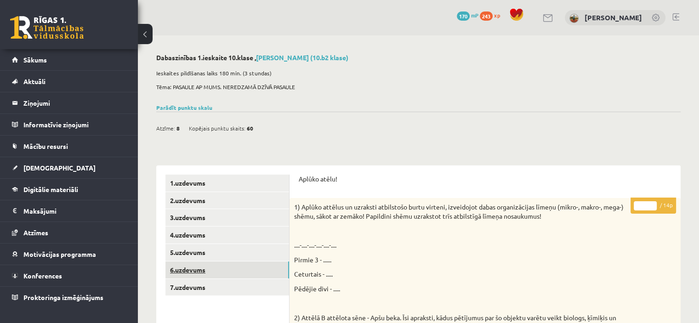
click at [187, 265] on link "6.uzdevums" at bounding box center [227, 270] width 124 height 17
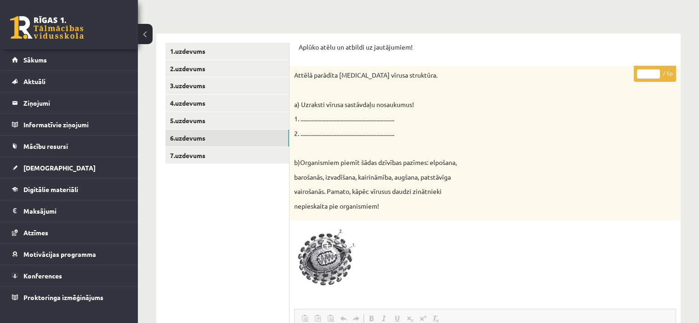
scroll to position [138, 0]
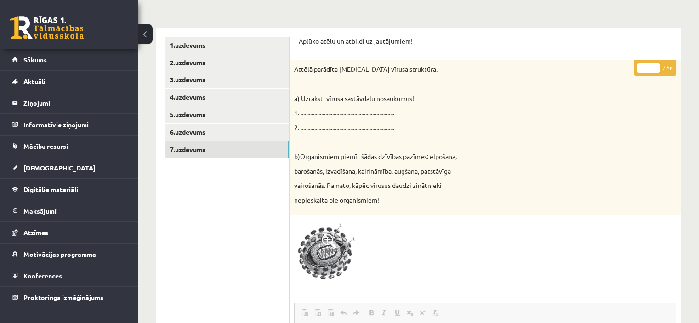
click at [198, 154] on link "7.uzdevums" at bounding box center [227, 149] width 124 height 17
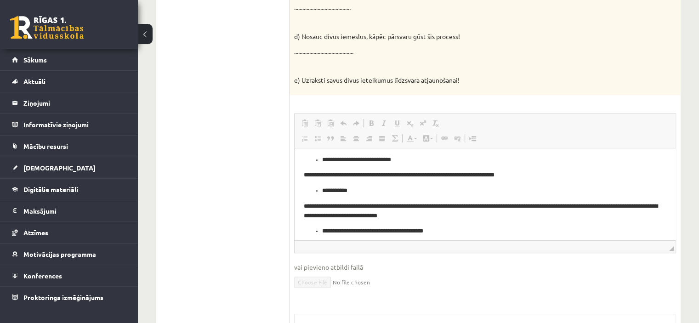
scroll to position [0, 0]
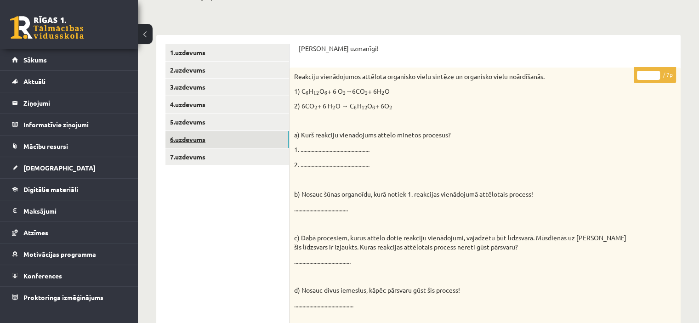
click at [197, 138] on link "6.uzdevums" at bounding box center [227, 139] width 124 height 17
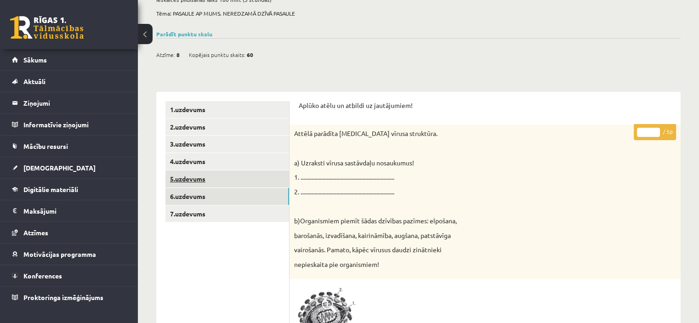
click at [199, 182] on link "5.uzdevums" at bounding box center [227, 179] width 124 height 17
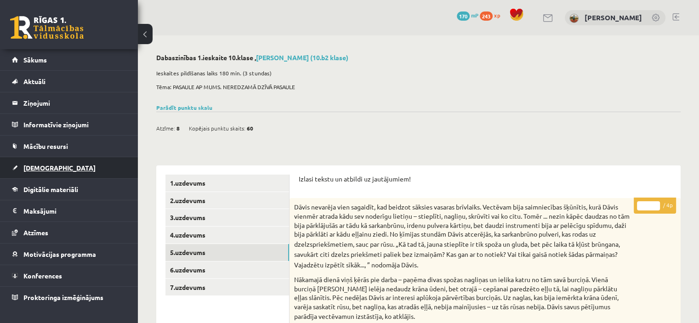
click at [51, 172] on link "[DEMOGRAPHIC_DATA]" at bounding box center [69, 167] width 114 height 21
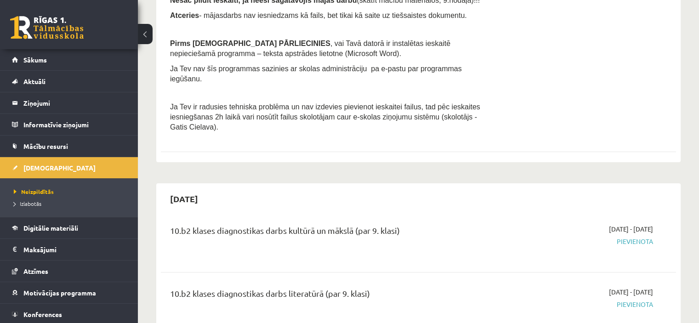
scroll to position [184, 0]
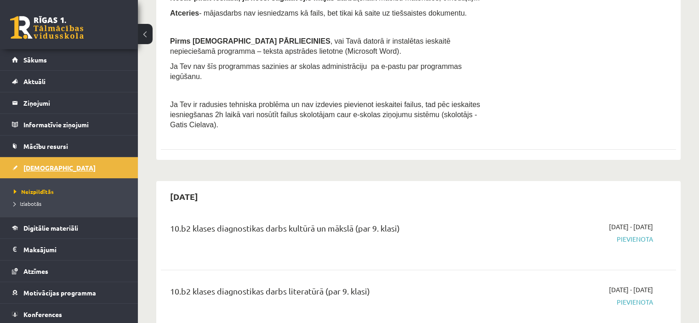
click at [36, 165] on span "[DEMOGRAPHIC_DATA]" at bounding box center [59, 168] width 72 height 8
click at [53, 33] on link at bounding box center [47, 27] width 74 height 23
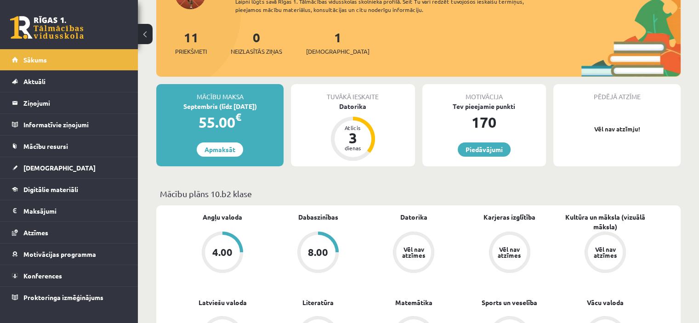
scroll to position [138, 0]
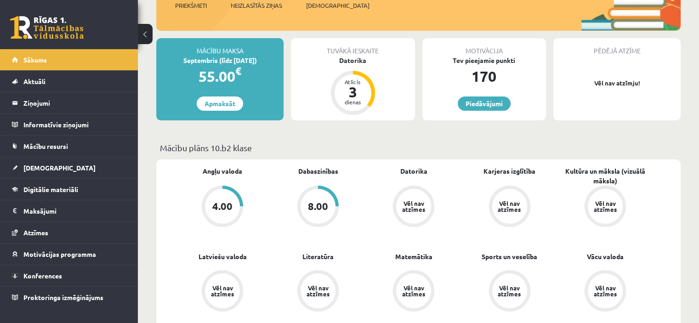
click at [408, 178] on span "Datorika" at bounding box center [413, 175] width 27 height 18
click at [409, 194] on div "Vēl nav atzīmes" at bounding box center [413, 206] width 35 height 35
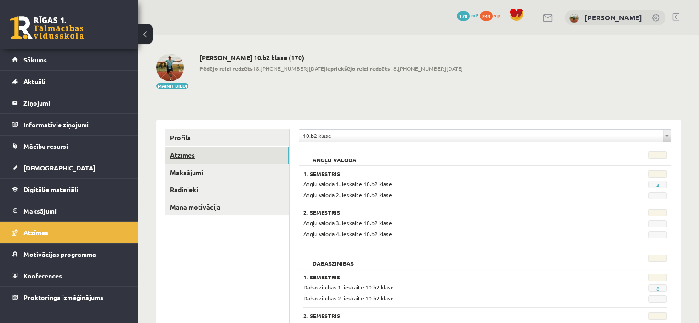
click at [215, 156] on link "Atzīmes" at bounding box center [227, 155] width 124 height 17
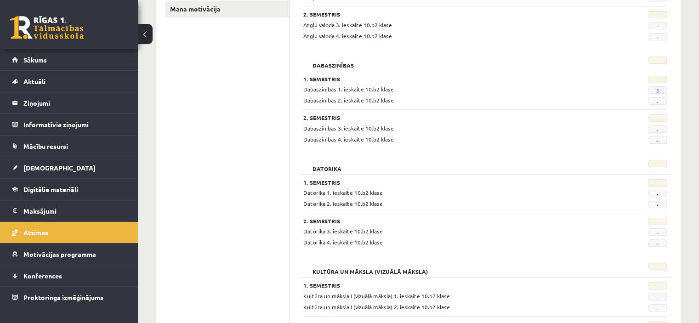
scroll to position [184, 0]
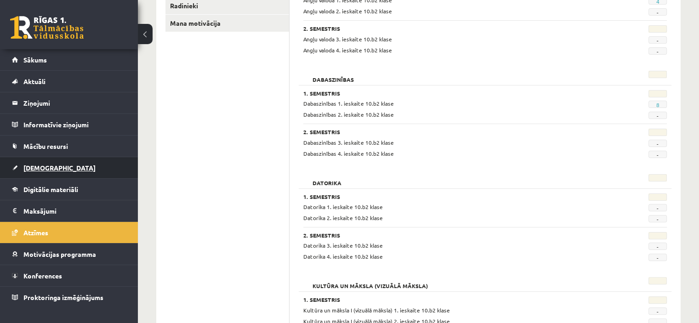
click at [54, 166] on link "[DEMOGRAPHIC_DATA]" at bounding box center [69, 167] width 114 height 21
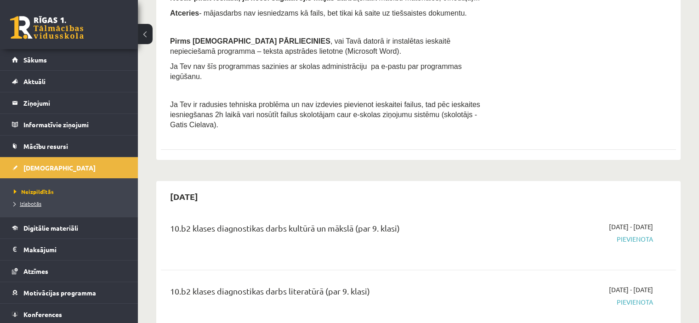
click at [30, 205] on span "Izlabotās" at bounding box center [28, 203] width 28 height 7
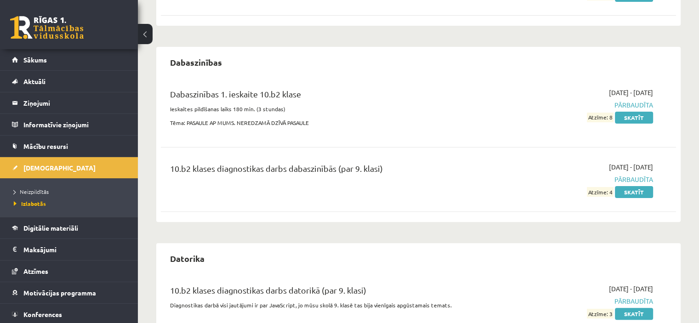
scroll to position [268, 0]
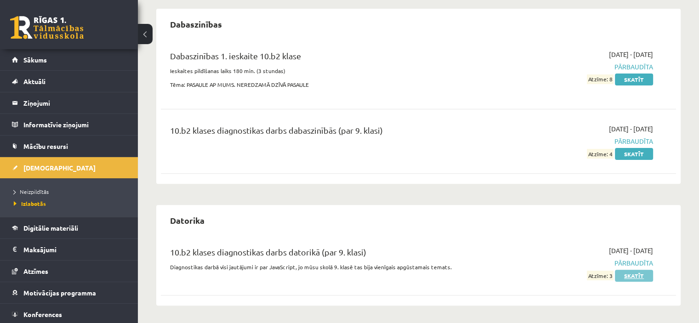
click at [628, 274] on link "Skatīt" at bounding box center [634, 276] width 38 height 12
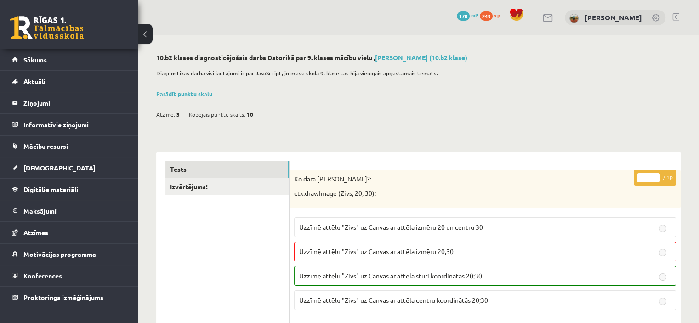
scroll to position [46, 0]
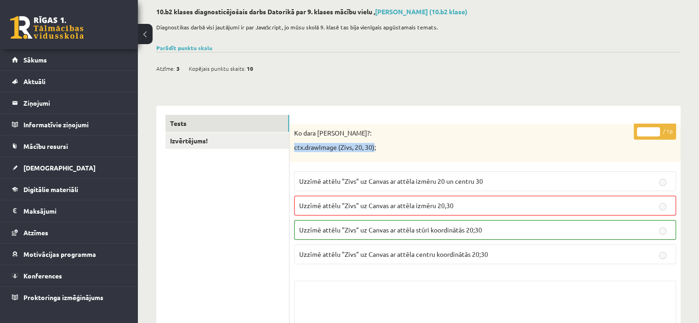
drag, startPoint x: 375, startPoint y: 147, endPoint x: 292, endPoint y: 152, distance: 82.9
click at [292, 152] on div "Ko dara [PERSON_NAME]?: ctx.drawImage (Zivs, 20, 30);" at bounding box center [485, 143] width 391 height 38
copy p "ctx.drawImage (Zivs, 20, 30)"
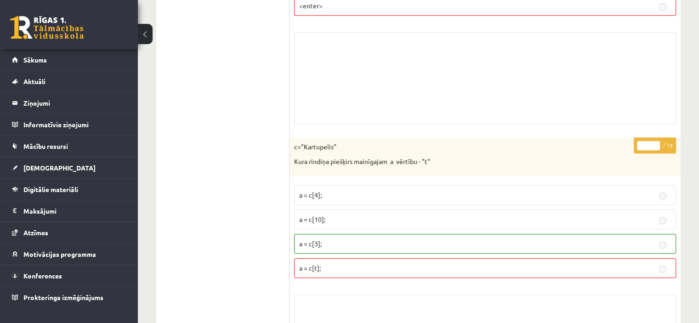
scroll to position [598, 0]
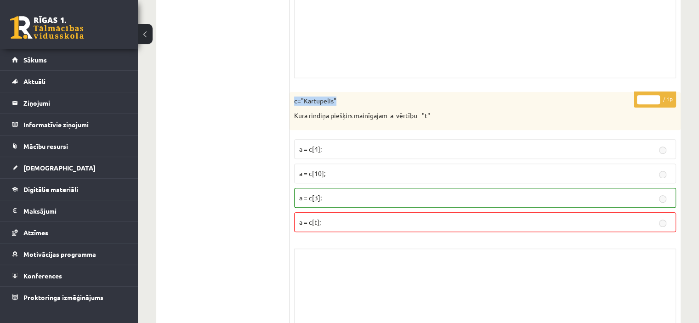
drag, startPoint x: 339, startPoint y: 97, endPoint x: 293, endPoint y: 101, distance: 45.7
click at [293, 101] on div "c="Kartupelis" Kura rindiņa piešķirs mainīgajam a vērtību - "t"" at bounding box center [485, 111] width 391 height 38
copy p "c="Kartupelis""
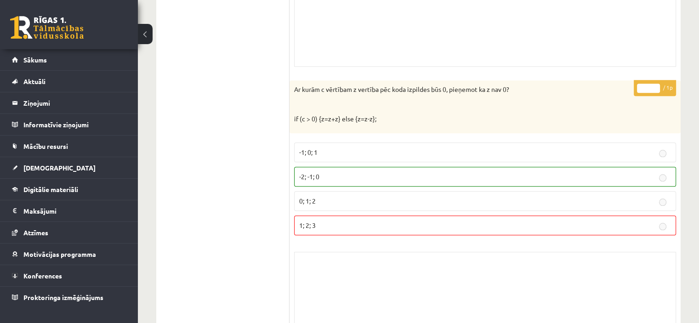
scroll to position [873, 0]
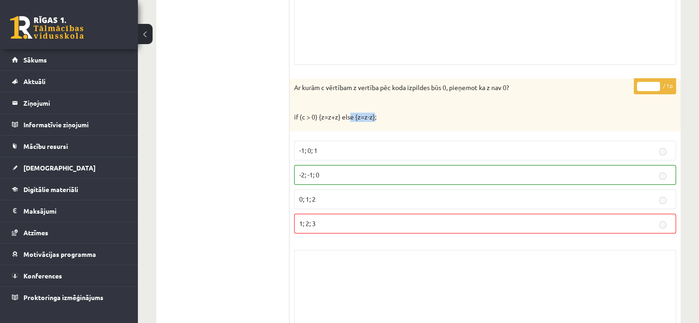
drag, startPoint x: 373, startPoint y: 113, endPoint x: 347, endPoint y: 116, distance: 25.5
click at [347, 116] on p "if (c > 0) {z=z+z} else {z=z-z};" at bounding box center [462, 117] width 336 height 9
drag, startPoint x: 376, startPoint y: 114, endPoint x: 292, endPoint y: 114, distance: 83.2
click at [292, 114] on div "Ar kurām c vērtībam z vertība pēc koda izpildes būs 0, pieņemot ka z nav 0? if …" at bounding box center [485, 105] width 391 height 53
copy p "if (c > 0) {z=z+z} else {z=z-z};"
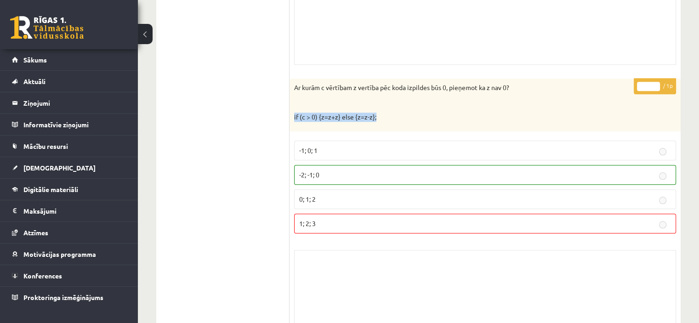
click at [357, 113] on p "if (c > 0) {z=z+z} else {z=z-z};" at bounding box center [462, 117] width 336 height 9
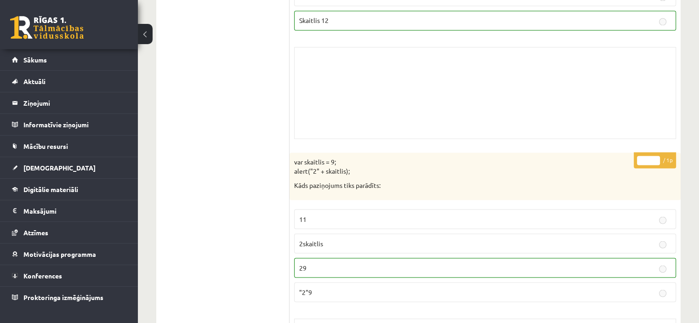
scroll to position [1701, 0]
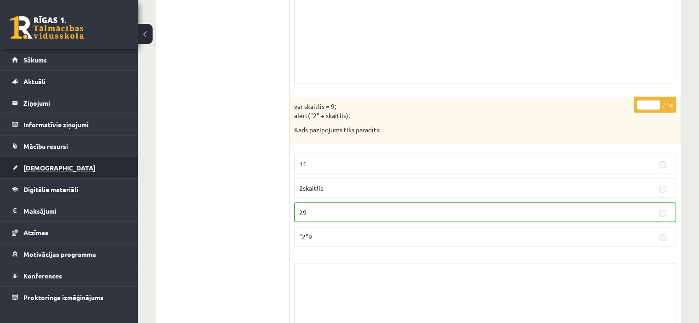
click at [42, 170] on span "[DEMOGRAPHIC_DATA]" at bounding box center [59, 168] width 72 height 8
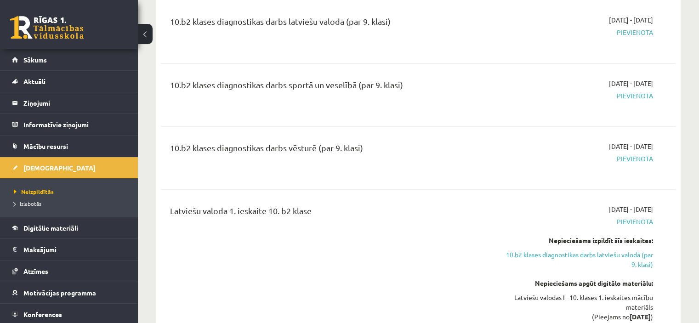
click at [56, 25] on link at bounding box center [47, 27] width 74 height 23
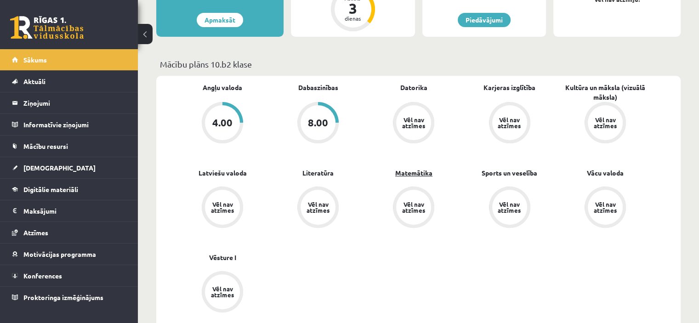
scroll to position [230, 0]
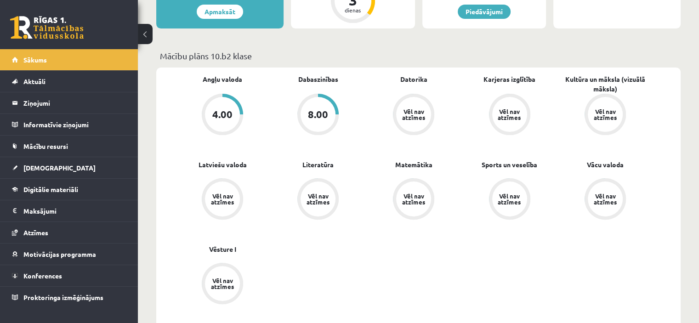
click at [419, 114] on div "Vēl nav atzīmes" at bounding box center [414, 114] width 26 height 12
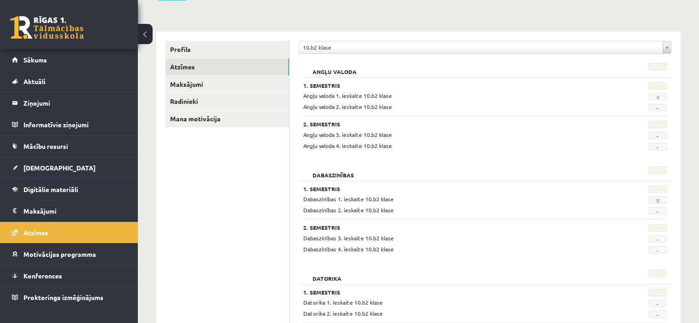
scroll to position [92, 0]
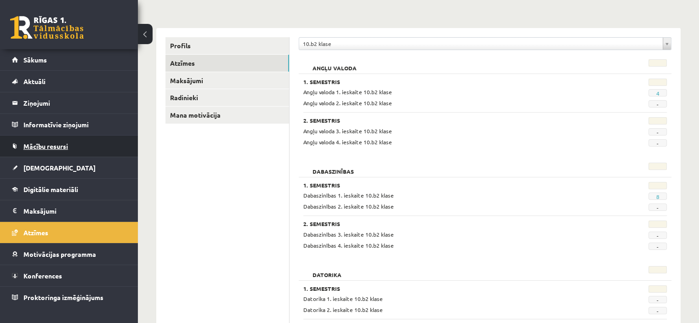
click at [61, 145] on span "Mācību resursi" at bounding box center [45, 146] width 45 height 8
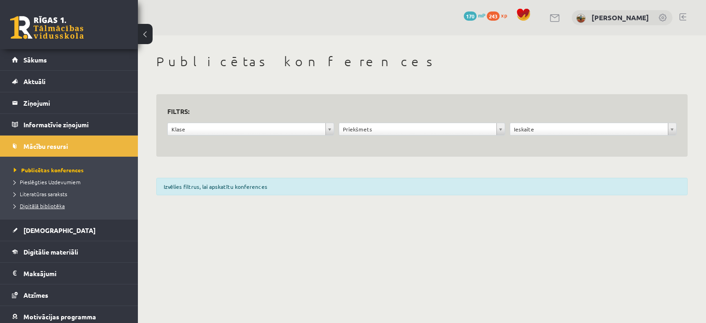
click at [42, 203] on span "Digitālā bibliotēka" at bounding box center [39, 205] width 51 height 7
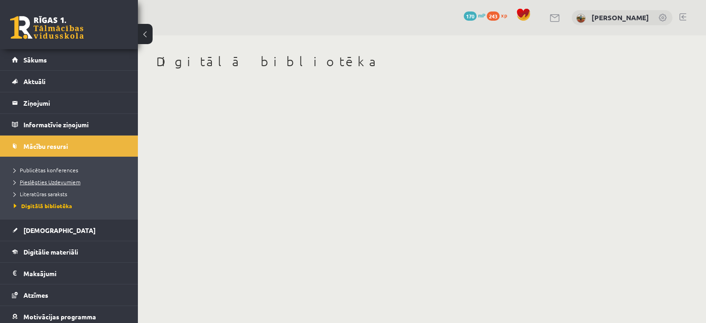
click at [49, 184] on span "Pieslēgties Uzdevumiem" at bounding box center [47, 181] width 67 height 7
click at [41, 167] on span "Publicētas konferences" at bounding box center [46, 169] width 64 height 7
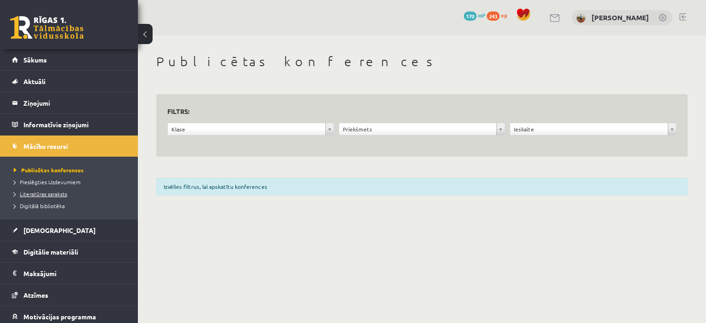
click at [41, 193] on span "Literatūras saraksts" at bounding box center [40, 193] width 53 height 7
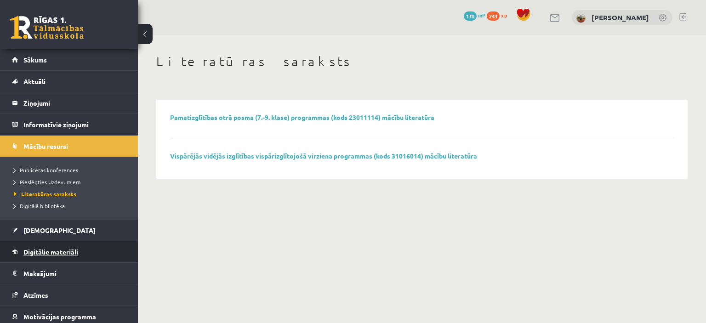
click at [31, 250] on span "Digitālie materiāli" at bounding box center [50, 252] width 55 height 8
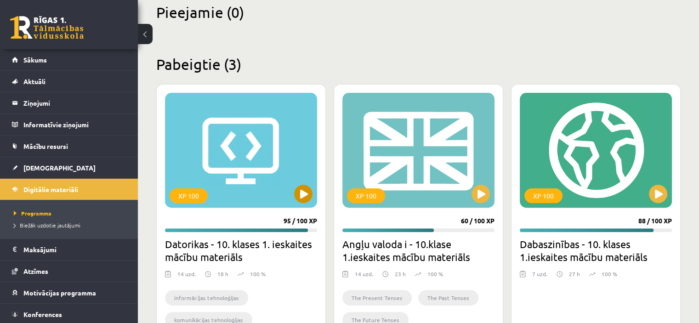
scroll to position [276, 0]
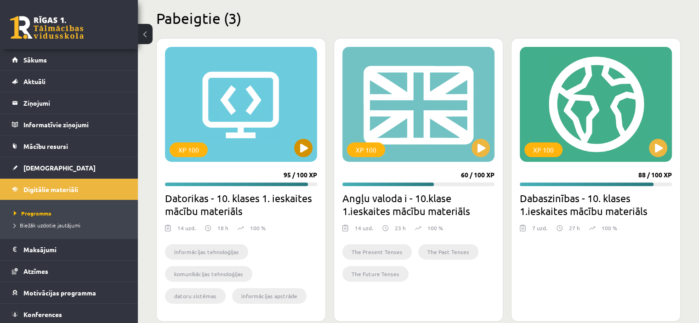
click at [233, 140] on div "XP 100" at bounding box center [241, 104] width 152 height 115
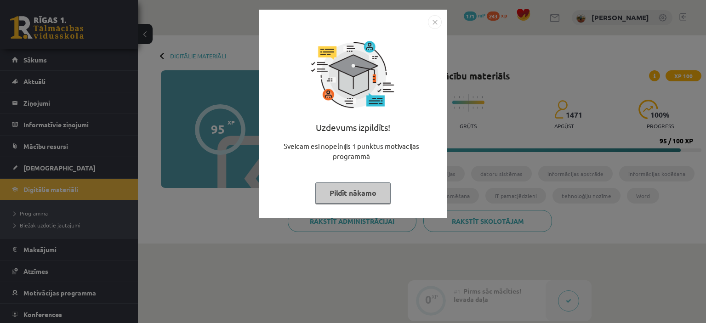
click at [436, 20] on img "Close" at bounding box center [435, 22] width 14 height 14
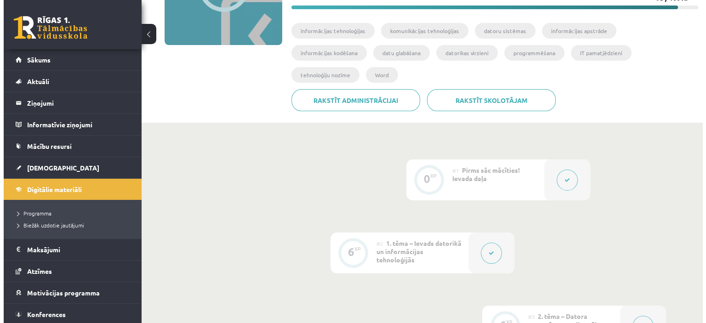
scroll to position [230, 0]
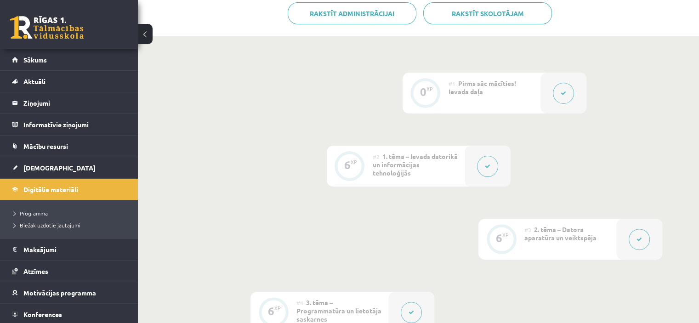
click at [470, 151] on div at bounding box center [488, 166] width 46 height 41
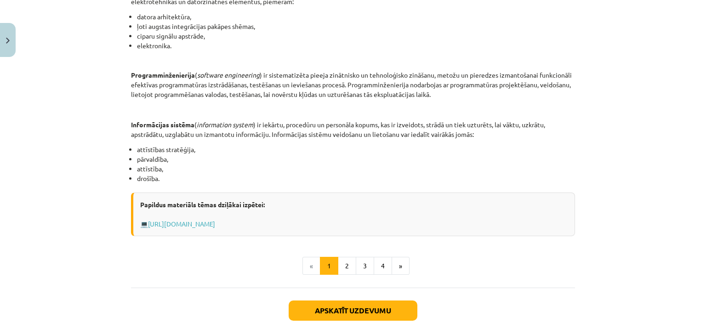
scroll to position [414, 0]
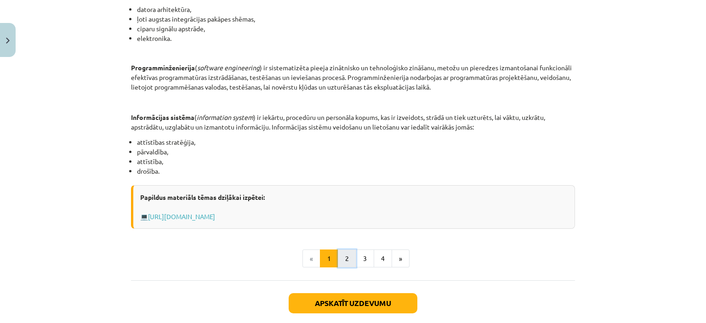
click at [344, 259] on button "2" at bounding box center [347, 259] width 18 height 18
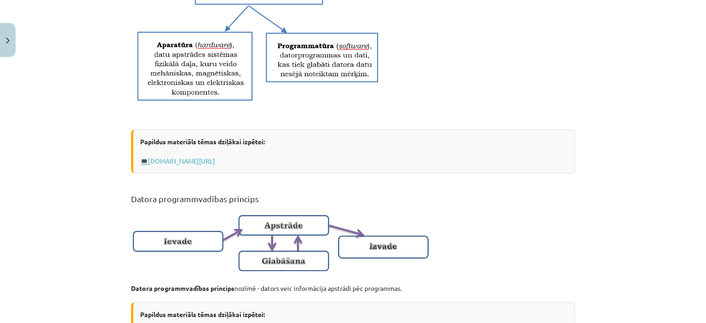
scroll to position [624, 0]
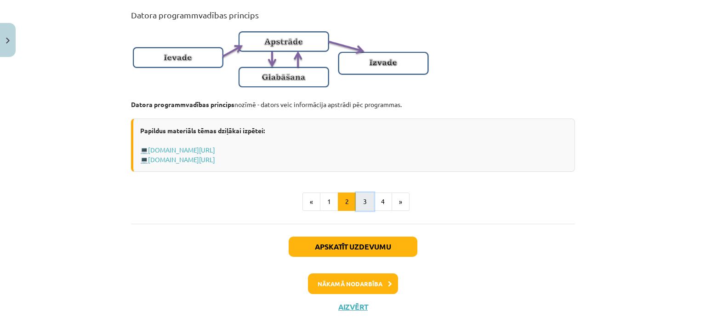
click at [361, 211] on button "3" at bounding box center [365, 202] width 18 height 18
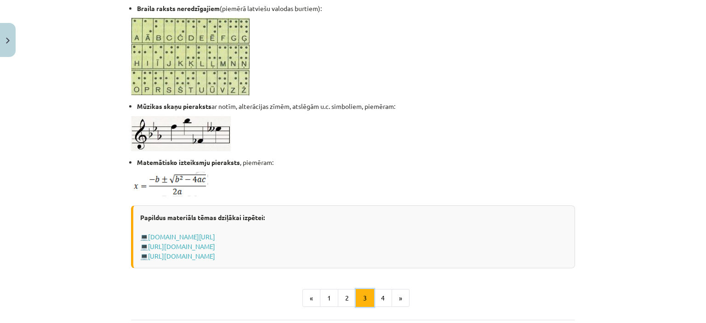
scroll to position [578, 0]
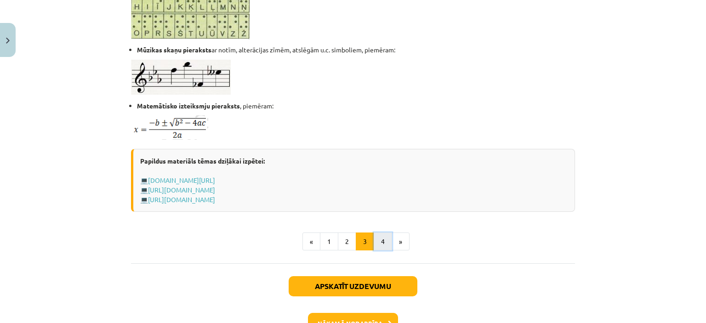
click at [374, 239] on button "4" at bounding box center [383, 242] width 18 height 18
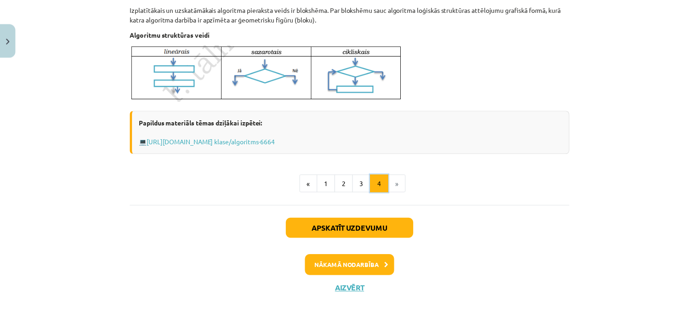
scroll to position [404, 0]
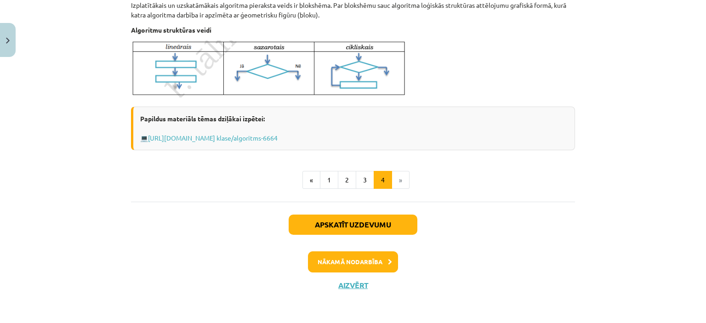
click at [17, 38] on div "Mācību tēma: Datorikas - 10. klases 1. ieskaites mācību materiāls #2 1. tēma – …" at bounding box center [353, 161] width 706 height 323
click at [14, 40] on div "Mācību tēma: Datorikas - 10. klases 1. ieskaites mācību materiāls #2 1. tēma – …" at bounding box center [353, 161] width 706 height 323
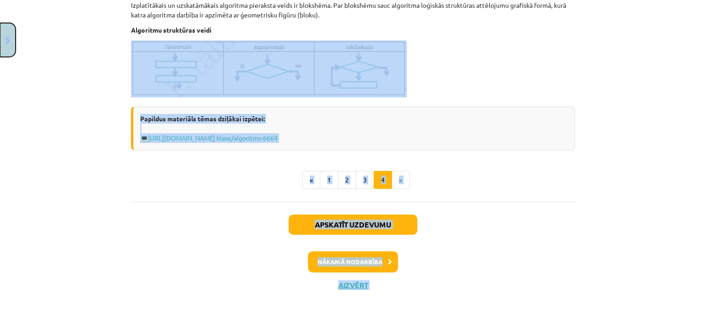
click at [14, 40] on button "Close" at bounding box center [8, 40] width 16 height 34
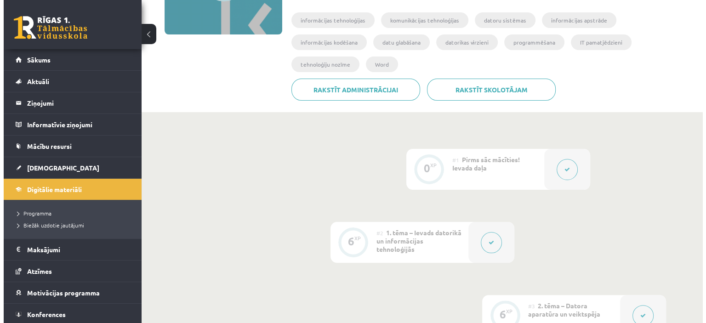
scroll to position [276, 0]
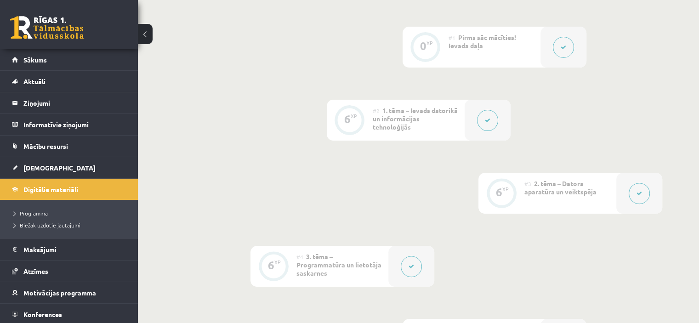
click at [550, 33] on div at bounding box center [564, 47] width 46 height 41
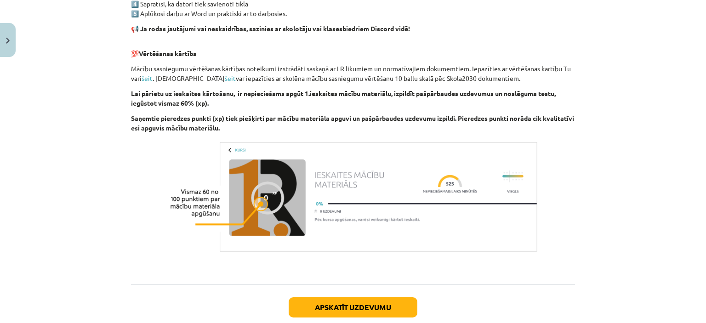
scroll to position [643, 0]
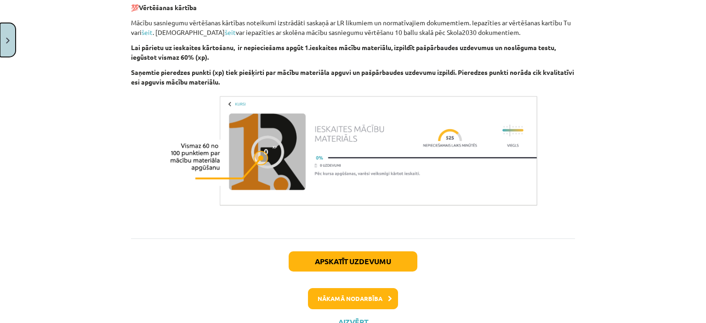
click at [8, 40] on img "Close" at bounding box center [8, 41] width 4 height 6
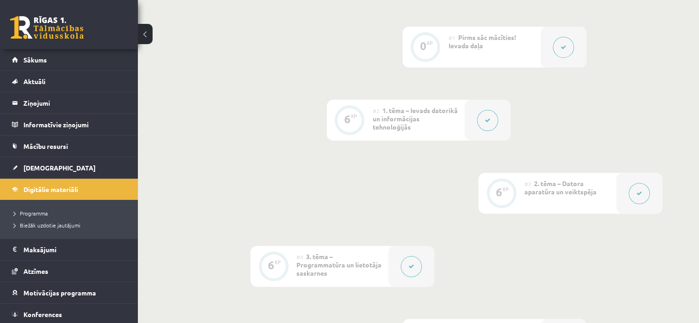
click at [619, 174] on div at bounding box center [639, 193] width 46 height 41
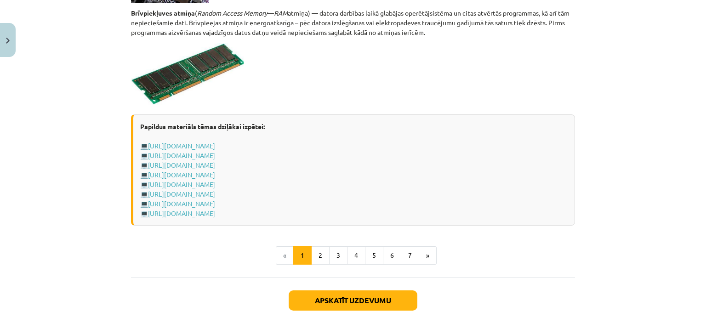
scroll to position [1674, 0]
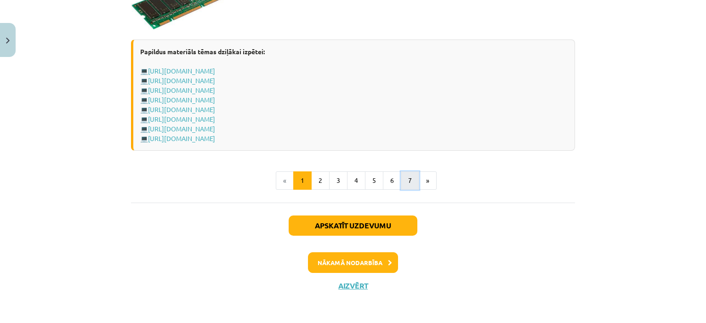
click at [401, 177] on button "7" at bounding box center [410, 180] width 18 height 18
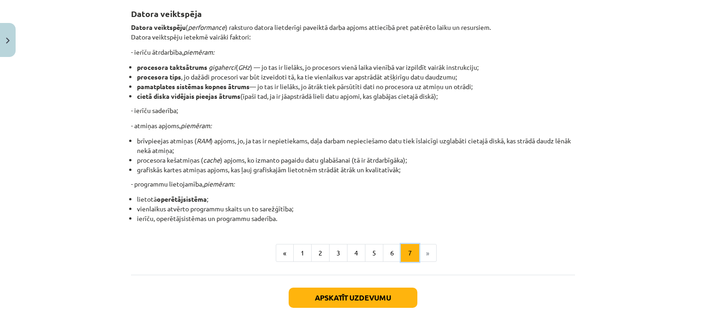
scroll to position [230, 0]
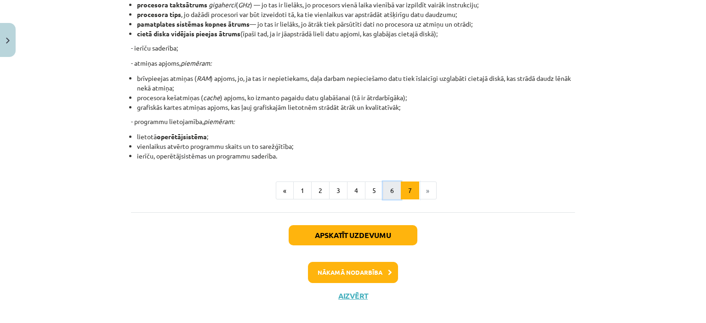
click at [383, 193] on button "6" at bounding box center [392, 191] width 18 height 18
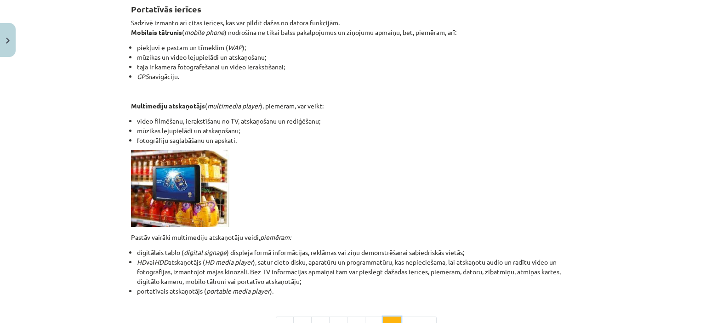
scroll to position [164, 0]
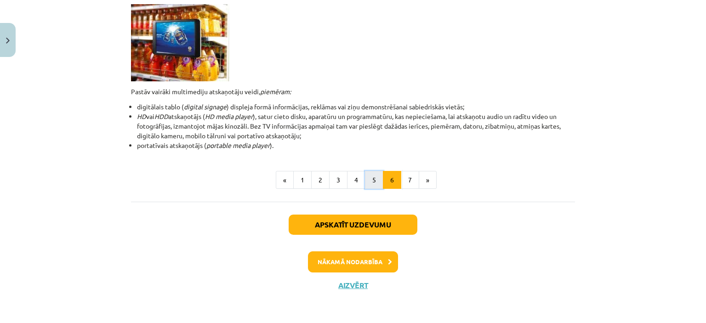
click at [366, 176] on button "5" at bounding box center [374, 180] width 18 height 18
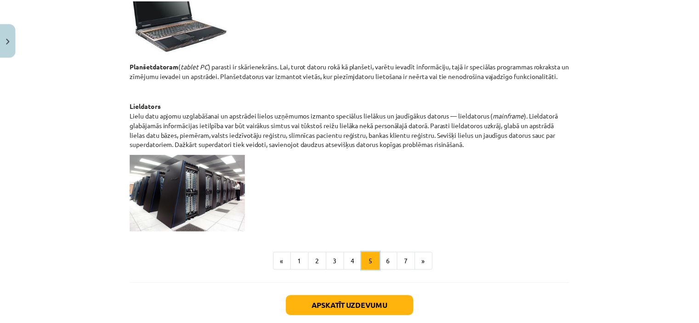
scroll to position [486, 0]
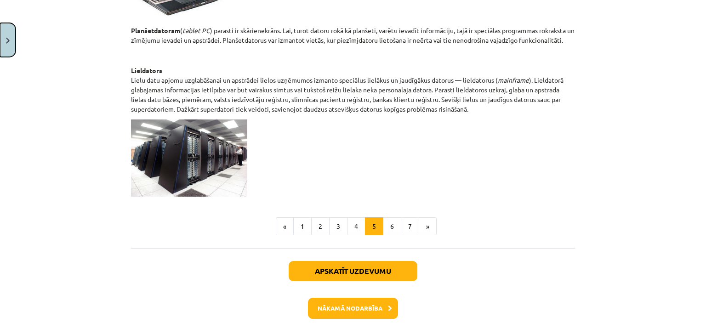
click at [13, 38] on button "Close" at bounding box center [8, 40] width 16 height 34
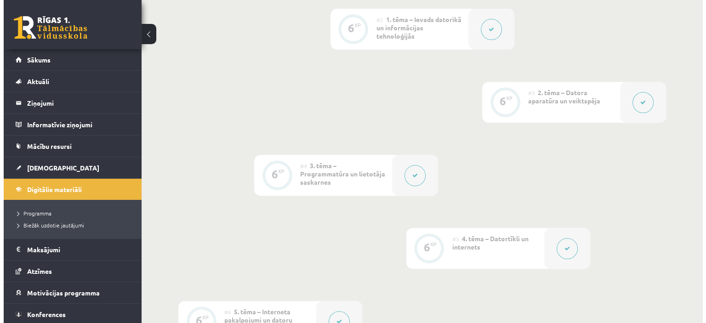
scroll to position [368, 0]
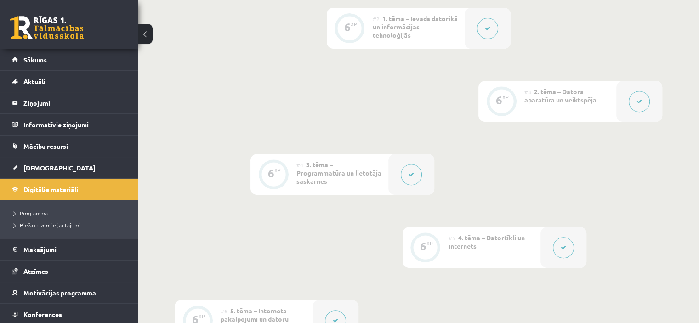
click at [391, 157] on div at bounding box center [411, 174] width 46 height 41
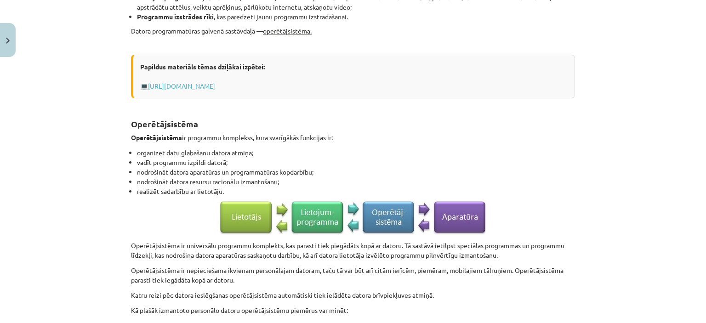
scroll to position [460, 0]
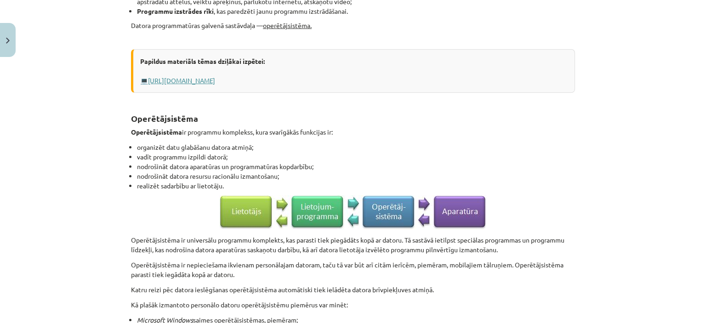
click at [215, 80] on link "[URL][DOMAIN_NAME]" at bounding box center [181, 80] width 67 height 8
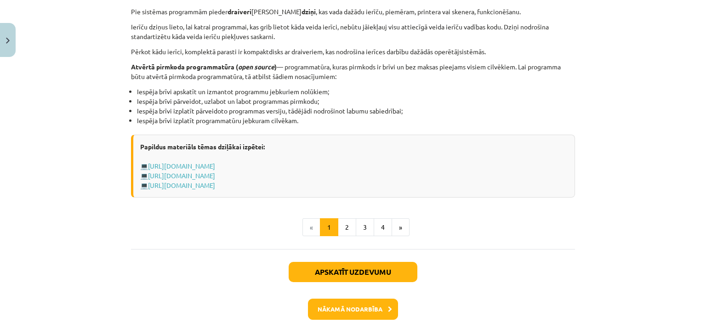
scroll to position [965, 0]
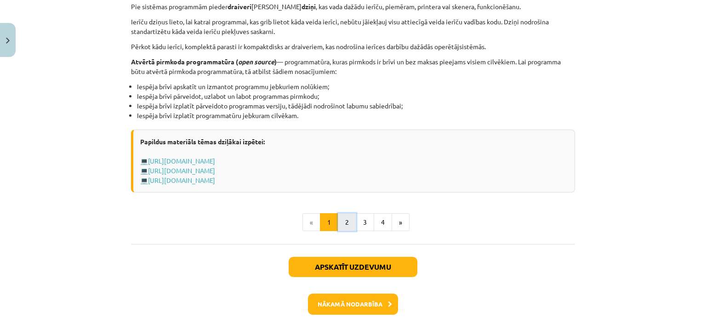
click at [349, 226] on button "2" at bounding box center [347, 222] width 18 height 18
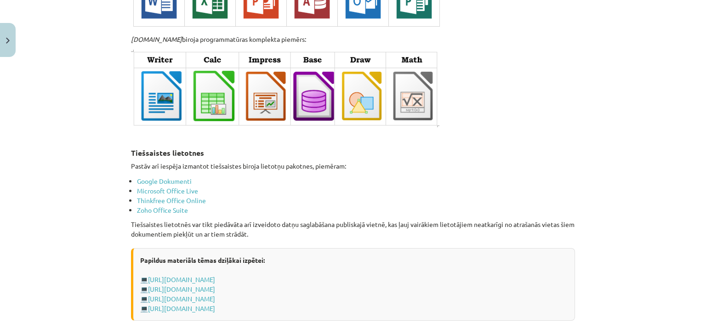
scroll to position [1617, 0]
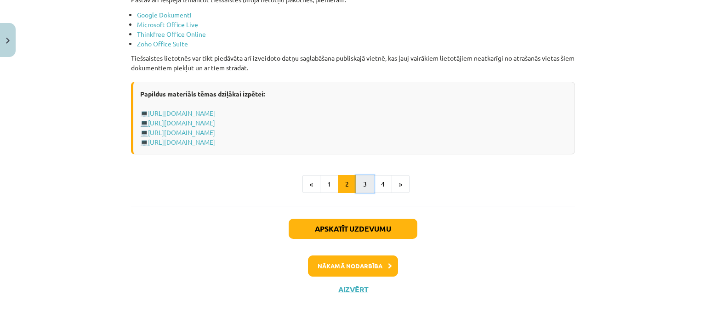
click at [365, 175] on button "3" at bounding box center [365, 184] width 18 height 18
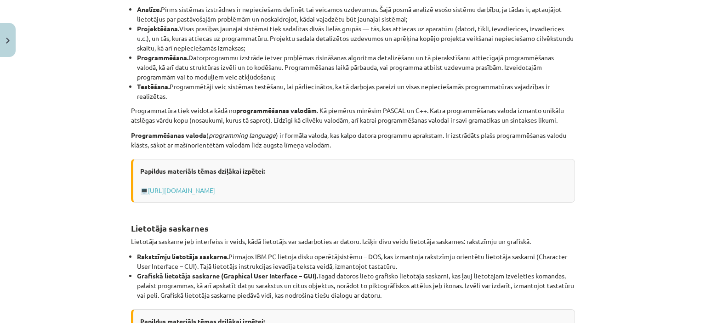
scroll to position [412, 0]
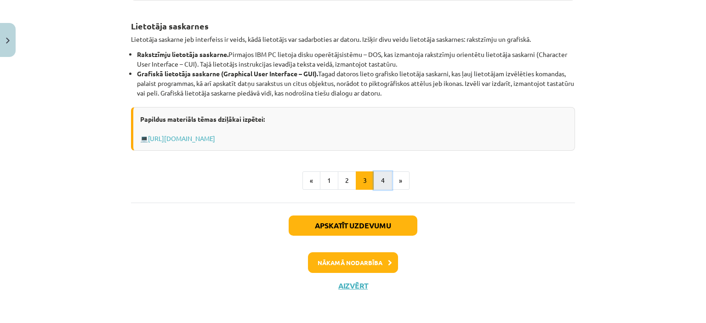
click at [380, 176] on button "4" at bounding box center [383, 180] width 18 height 18
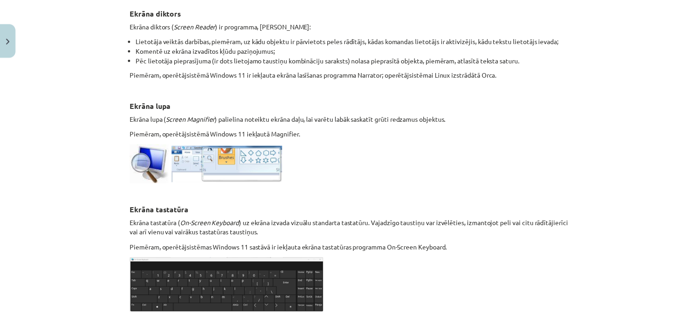
scroll to position [348, 0]
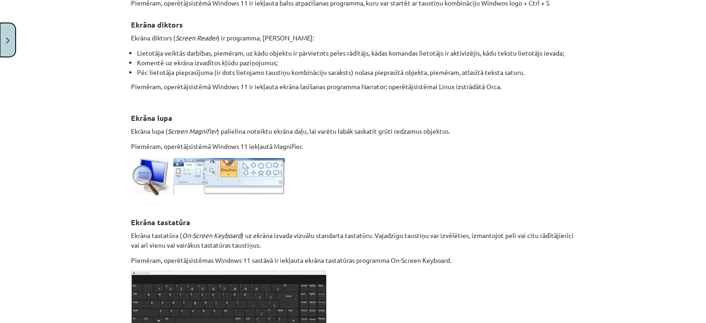
click at [3, 37] on button "Close" at bounding box center [8, 40] width 16 height 34
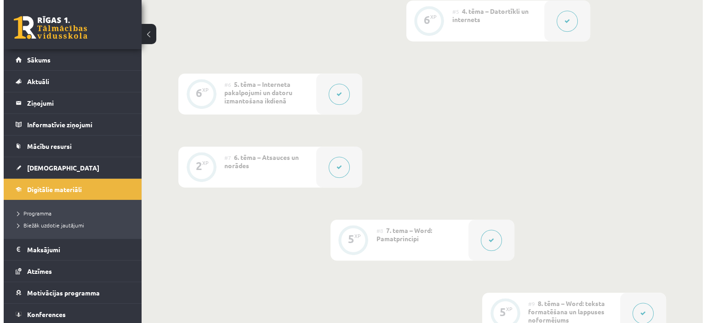
scroll to position [643, 0]
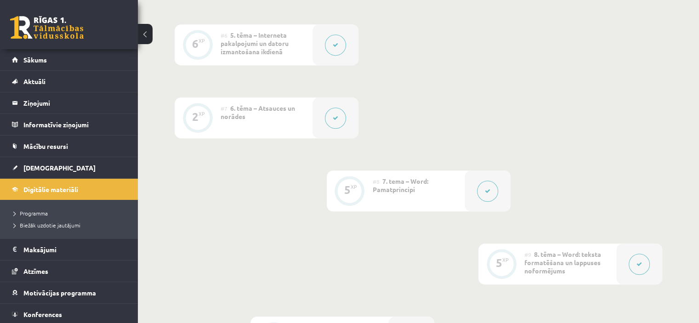
click at [327, 103] on div at bounding box center [336, 117] width 46 height 41
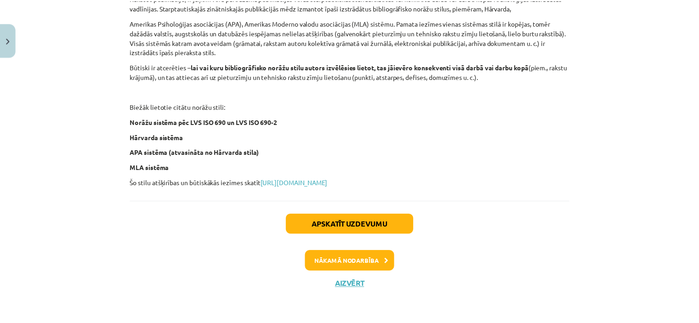
scroll to position [410, 0]
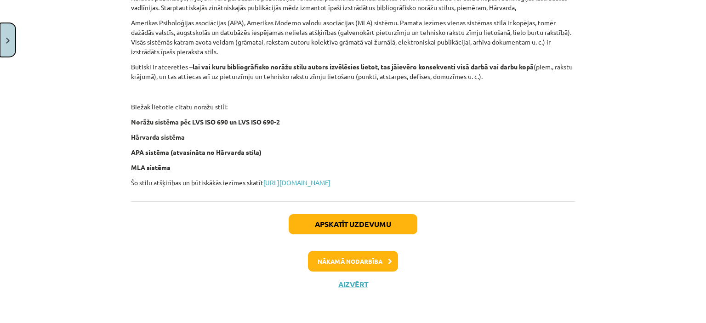
click at [4, 42] on button "Close" at bounding box center [8, 40] width 16 height 34
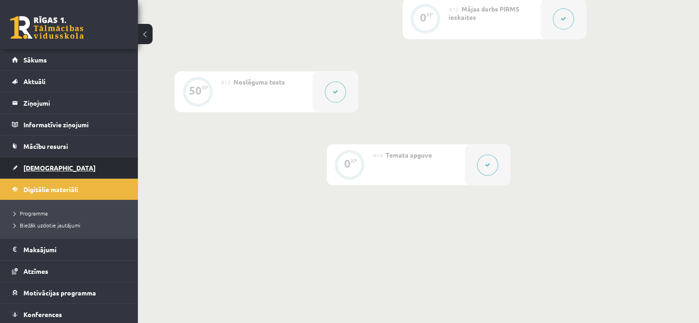
scroll to position [1109, 0]
click at [44, 167] on span "[DEMOGRAPHIC_DATA]" at bounding box center [59, 168] width 72 height 8
